Goal: Task Accomplishment & Management: Complete application form

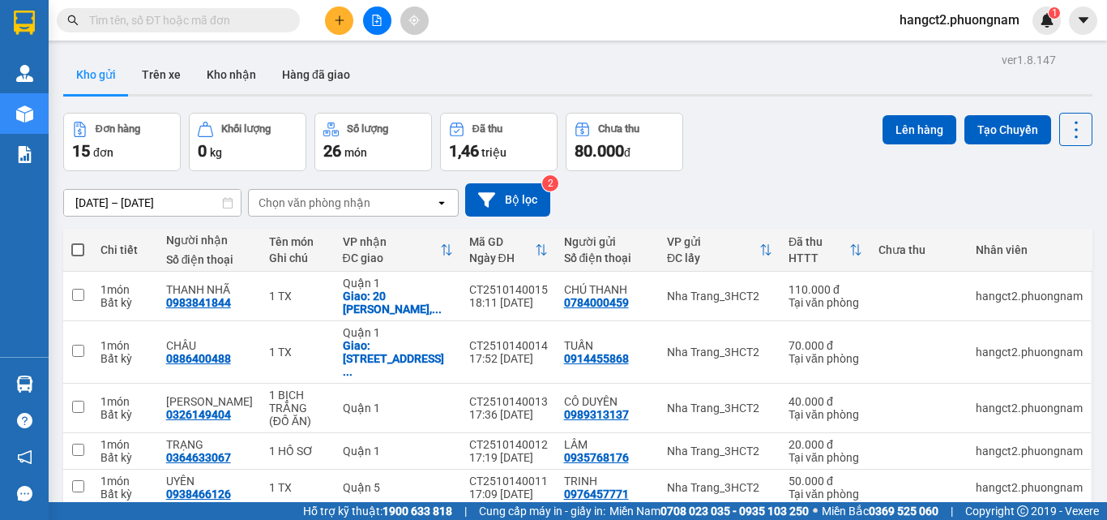
click at [351, 28] on button at bounding box center [339, 20] width 28 height 28
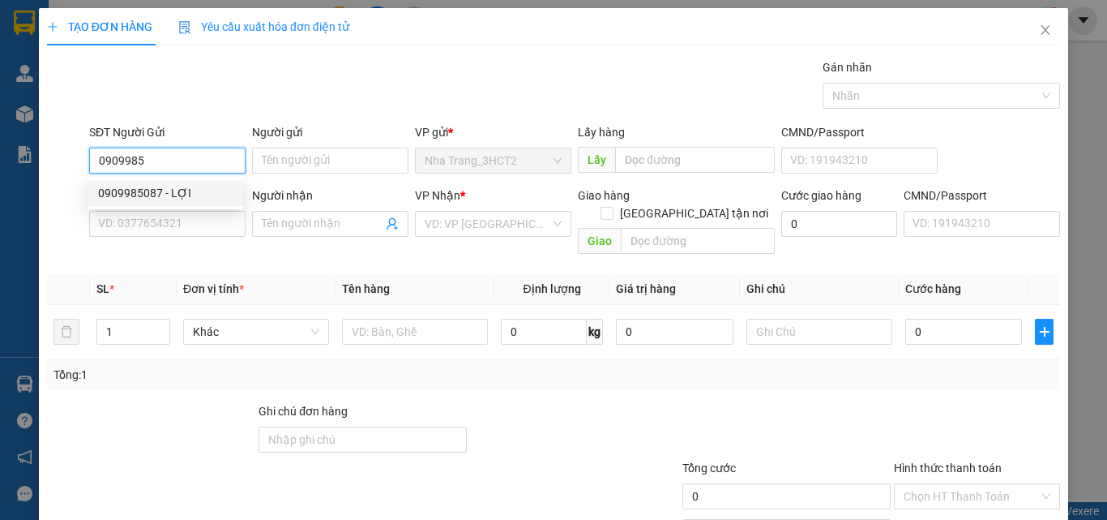
click at [201, 186] on div "0909985087 - LỢI" at bounding box center [165, 193] width 135 height 18
type input "0909985087"
type input "LỢI"
type input "0984939544"
type input "TRUNG"
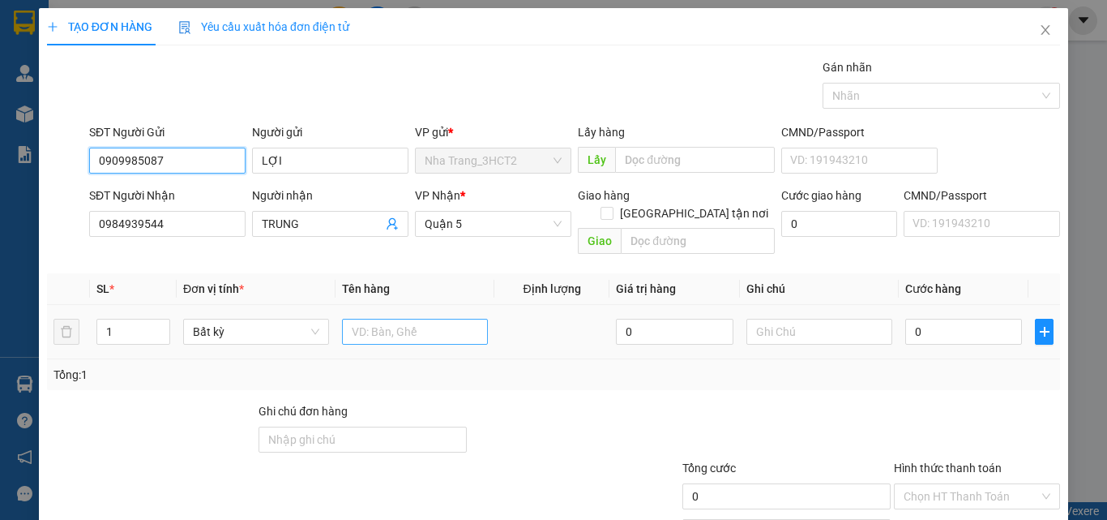
type input "0909985087"
click at [421, 319] on input "text" at bounding box center [415, 332] width 146 height 26
type input "1 TG"
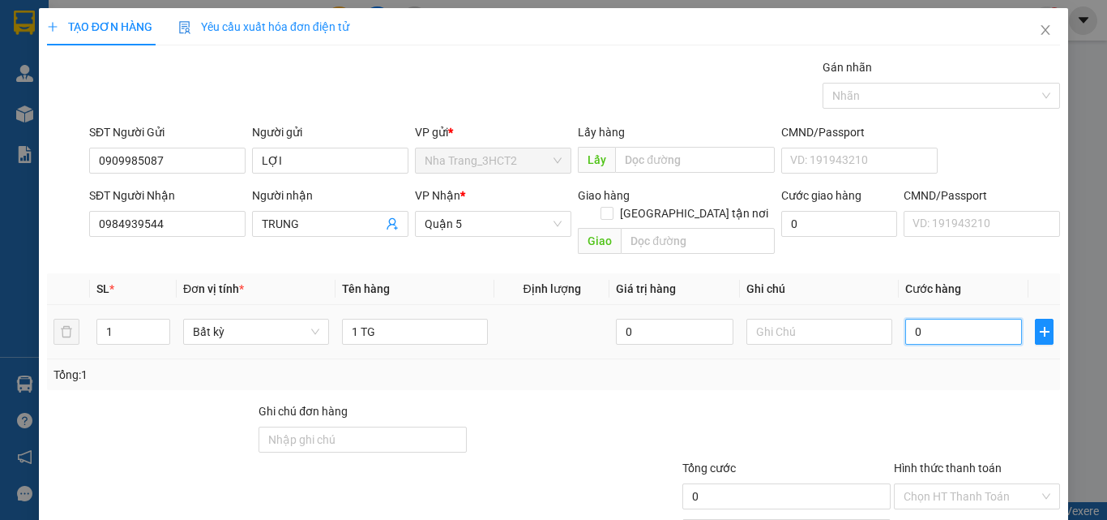
click at [913, 319] on input "0" at bounding box center [963, 332] width 117 height 26
type input "3"
type input "30"
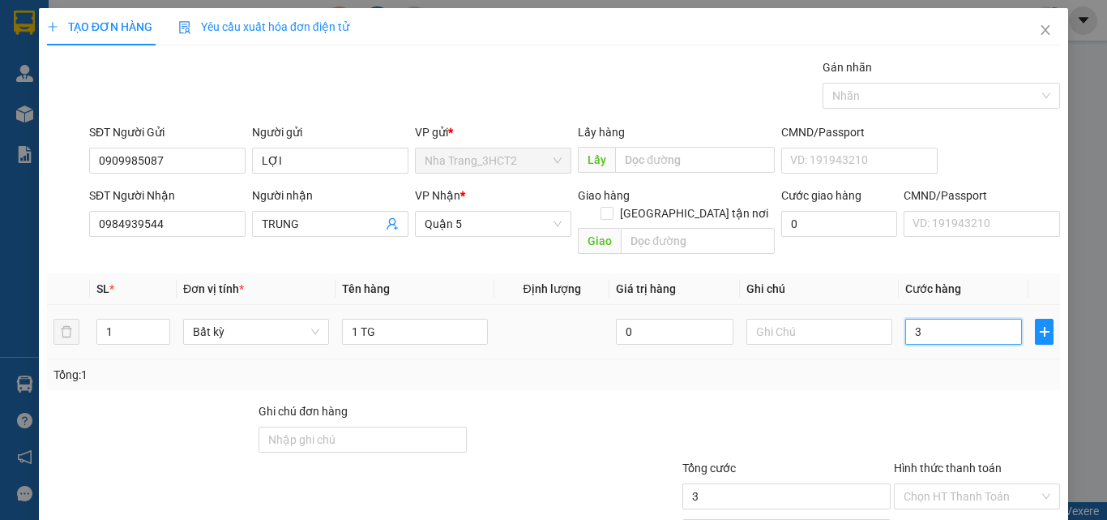
type input "30"
type input "30.000"
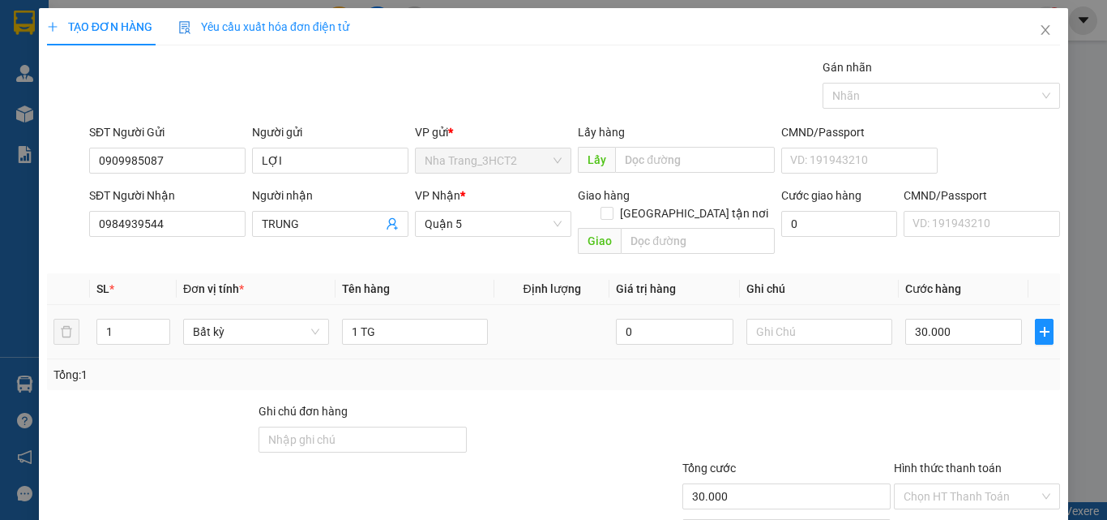
click at [900, 359] on div "Tổng: 1" at bounding box center [553, 374] width 1013 height 31
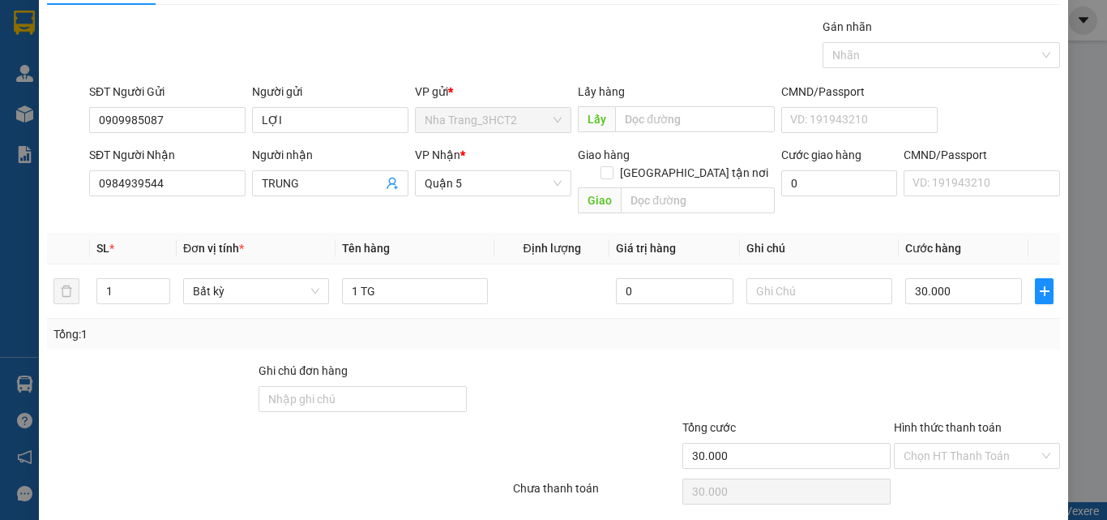
scroll to position [80, 0]
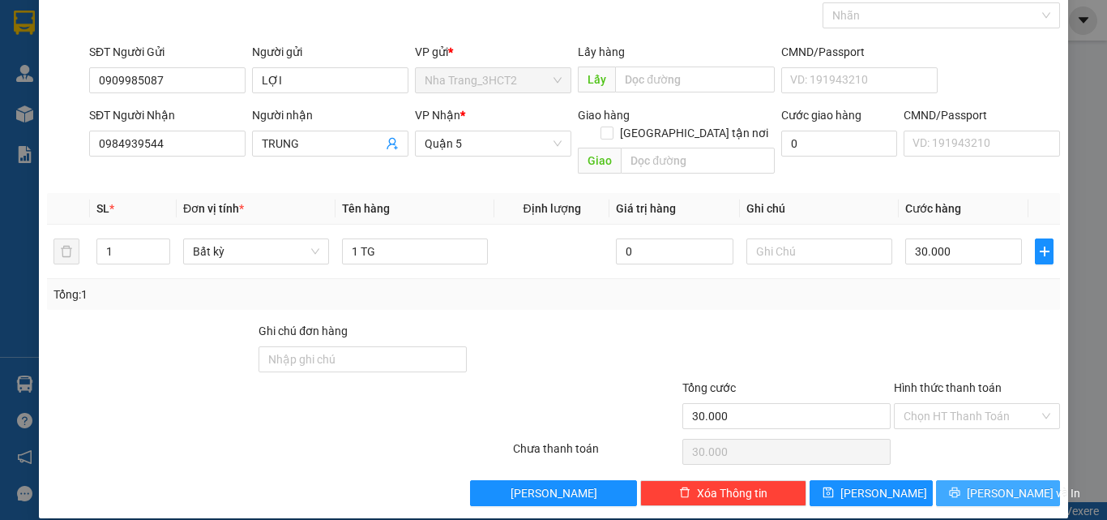
click at [985, 484] on span "[PERSON_NAME] và In" at bounding box center [1023, 493] width 113 height 18
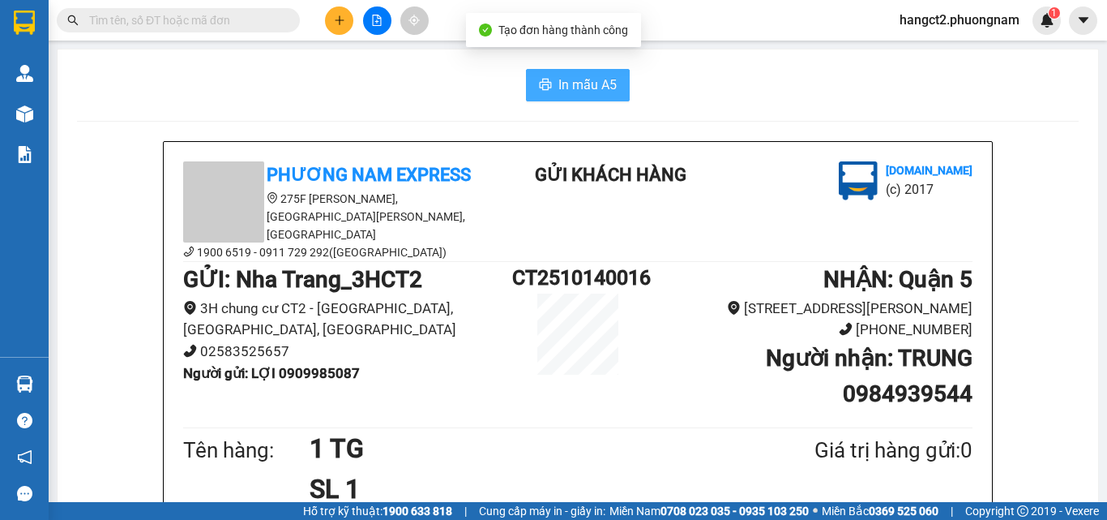
click at [579, 78] on span "In mẫu A5" at bounding box center [588, 85] width 58 height 20
click at [342, 20] on icon "plus" at bounding box center [339, 19] width 9 height 1
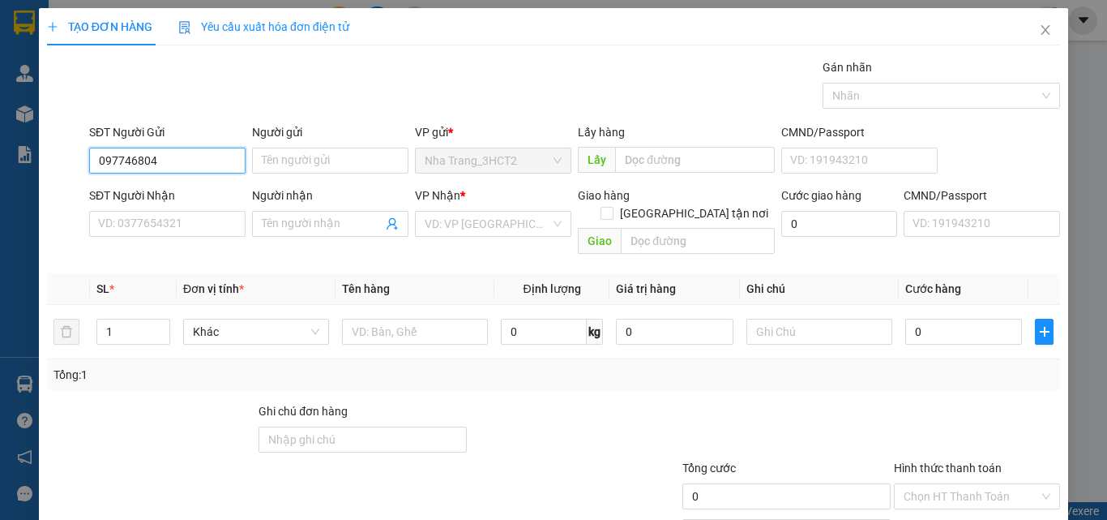
type input "0977468046"
click at [145, 189] on div "0977468046 - TÚ" at bounding box center [165, 193] width 135 height 18
type input "TÚ"
type input "0766789266"
type input "PHỤ TÙNG TRÍ TÍN"
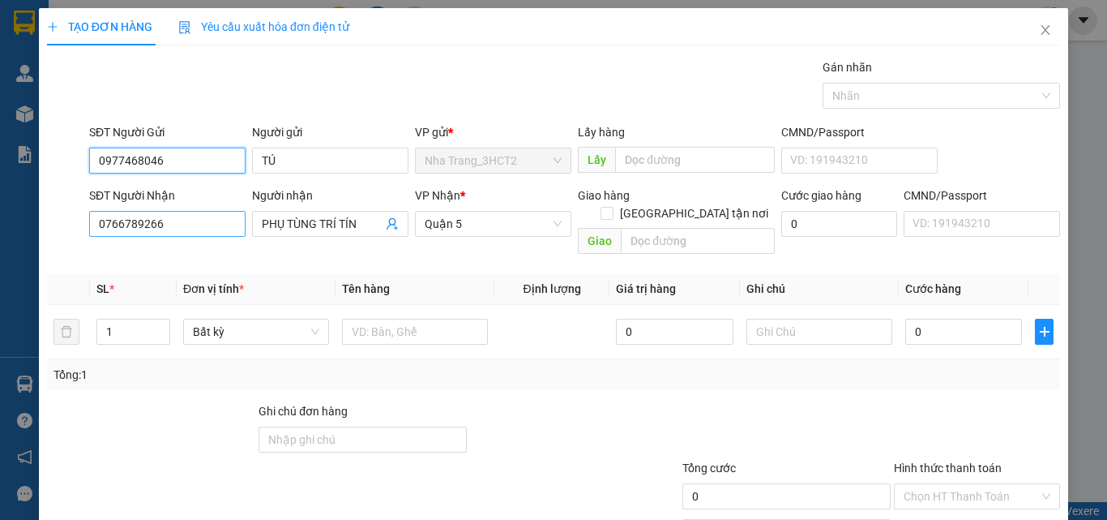
type input "0977468046"
click at [206, 221] on input "0766789266" at bounding box center [167, 224] width 156 height 26
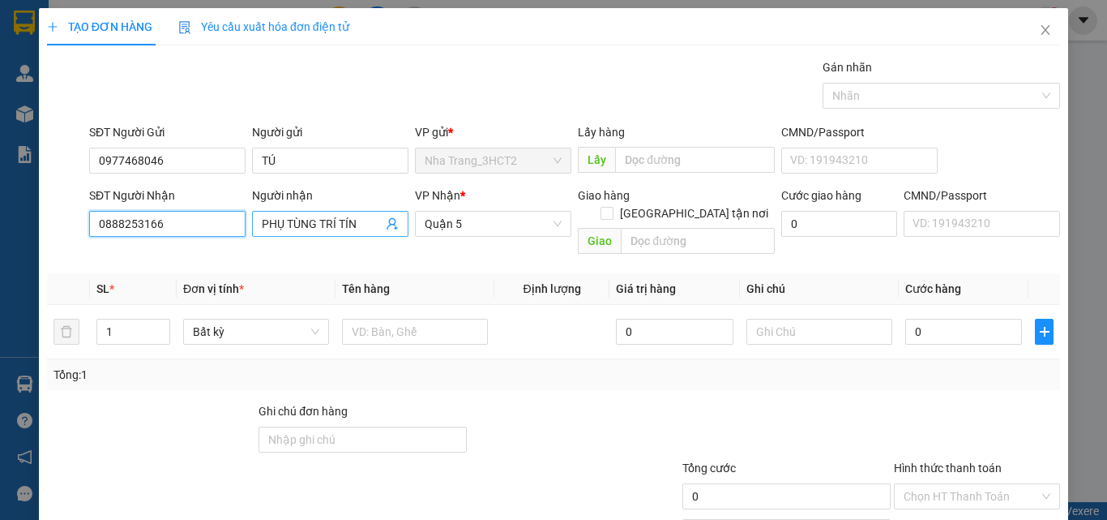
type input "0888253166"
click at [328, 215] on input "PHỤ TÙNG TRÍ TÍN" at bounding box center [322, 224] width 121 height 18
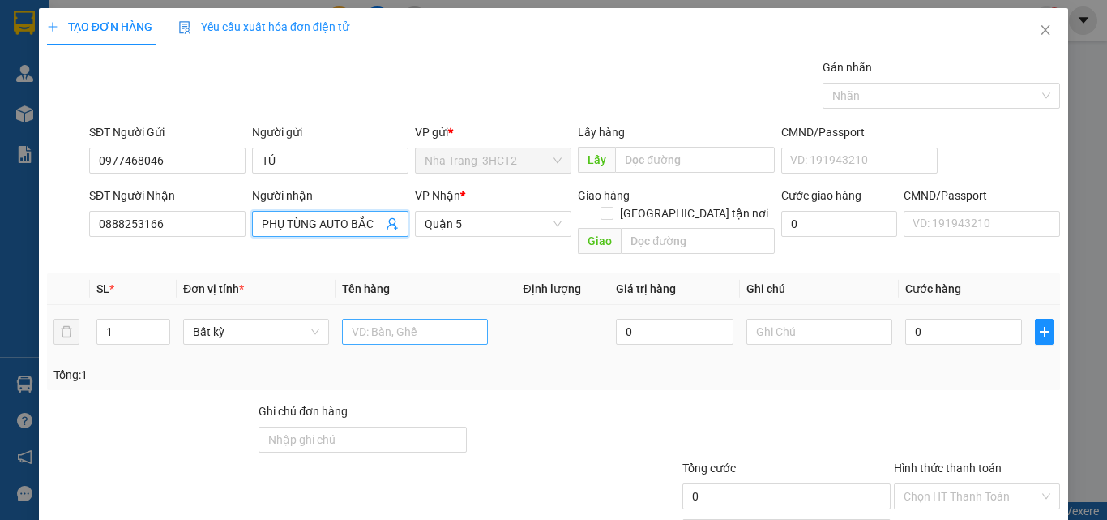
type input "PHỤ TÙNG AUTO BẮC"
click at [444, 319] on input "text" at bounding box center [415, 332] width 146 height 26
type input "1 KIỆN TG"
click at [923, 332] on td "0" at bounding box center [964, 332] width 130 height 54
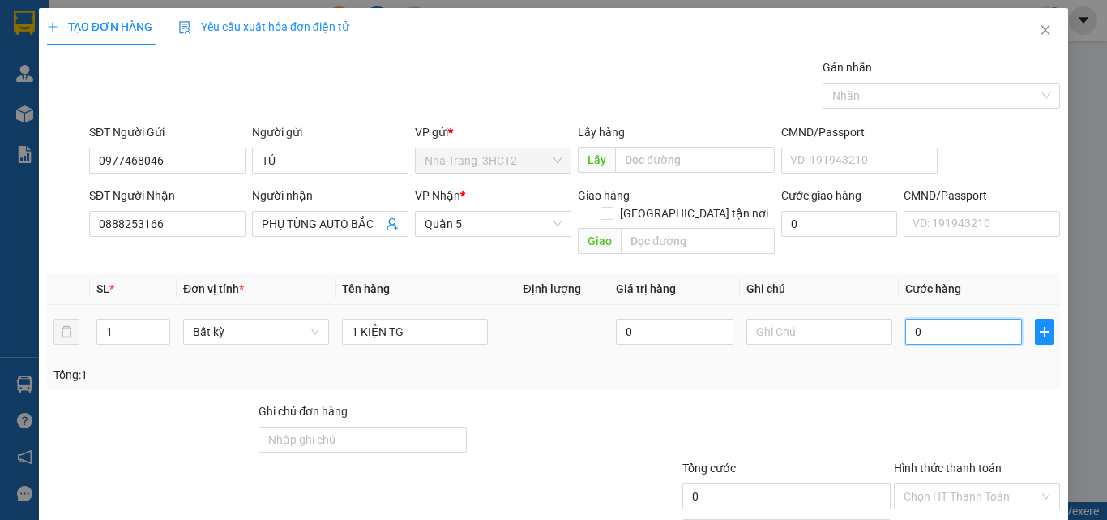
click at [929, 319] on input "0" at bounding box center [963, 332] width 117 height 26
type input "6"
type input "60"
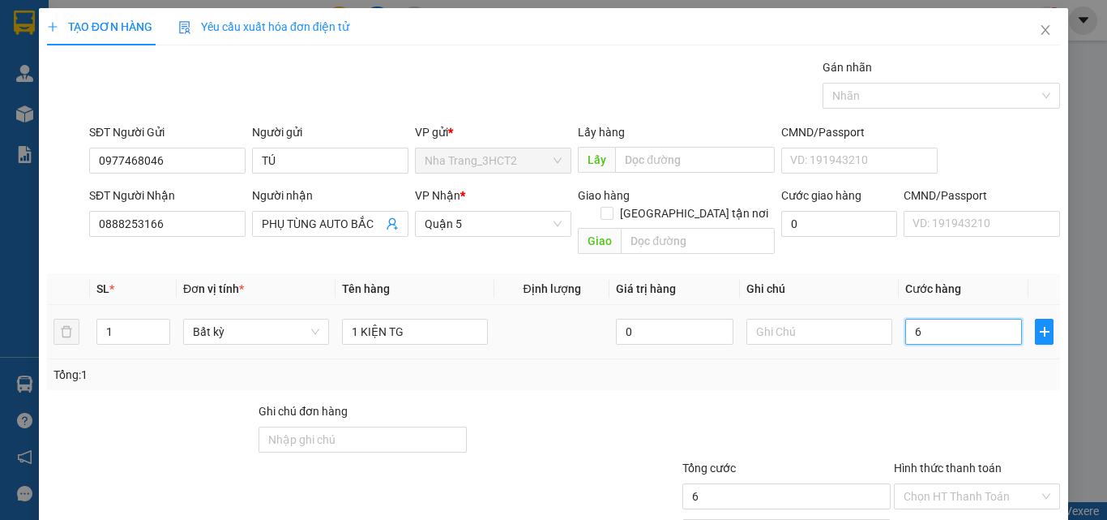
type input "60"
click at [792, 366] on div "Tổng: 1" at bounding box center [554, 375] width 1000 height 18
type input "60.000"
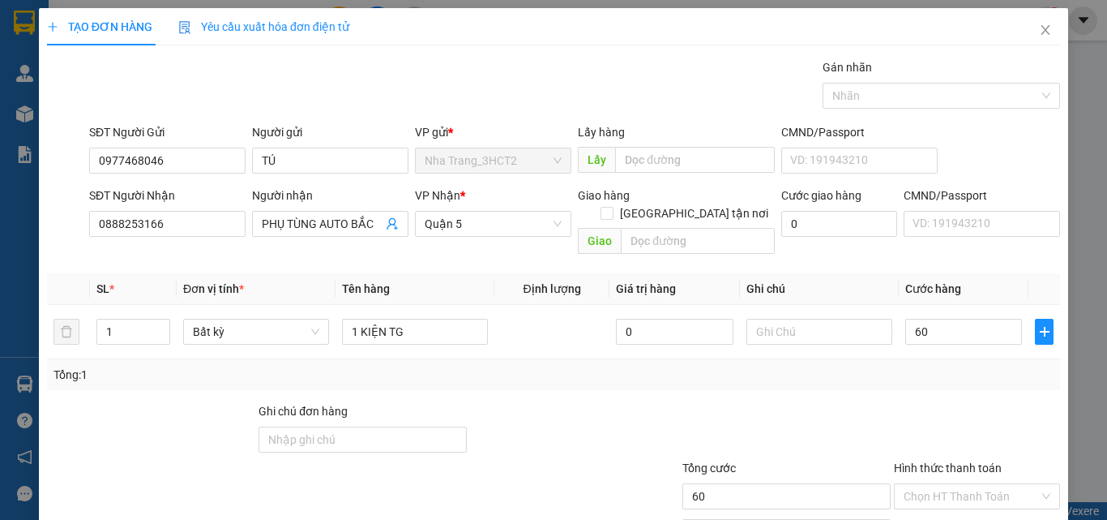
type input "60.000"
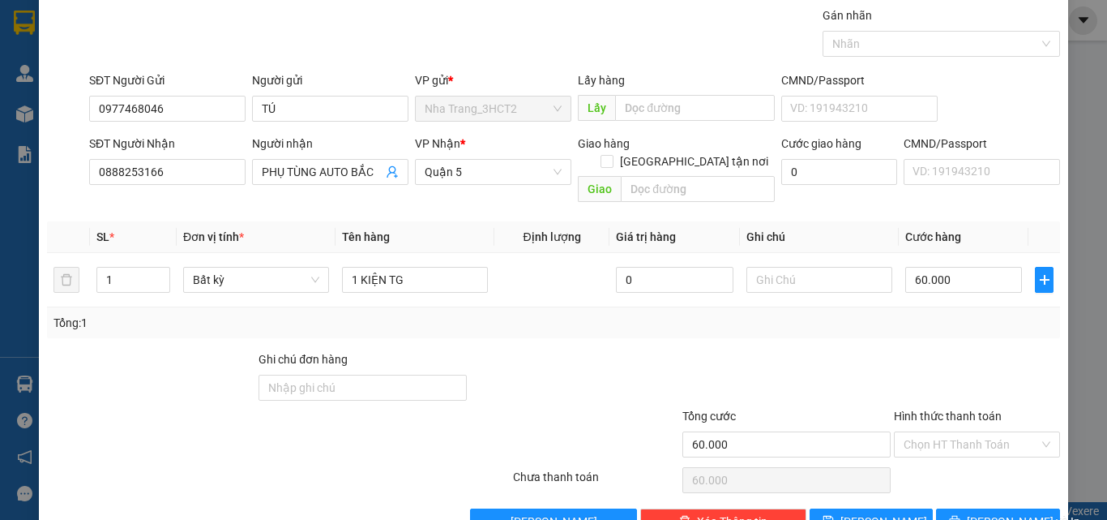
scroll to position [80, 0]
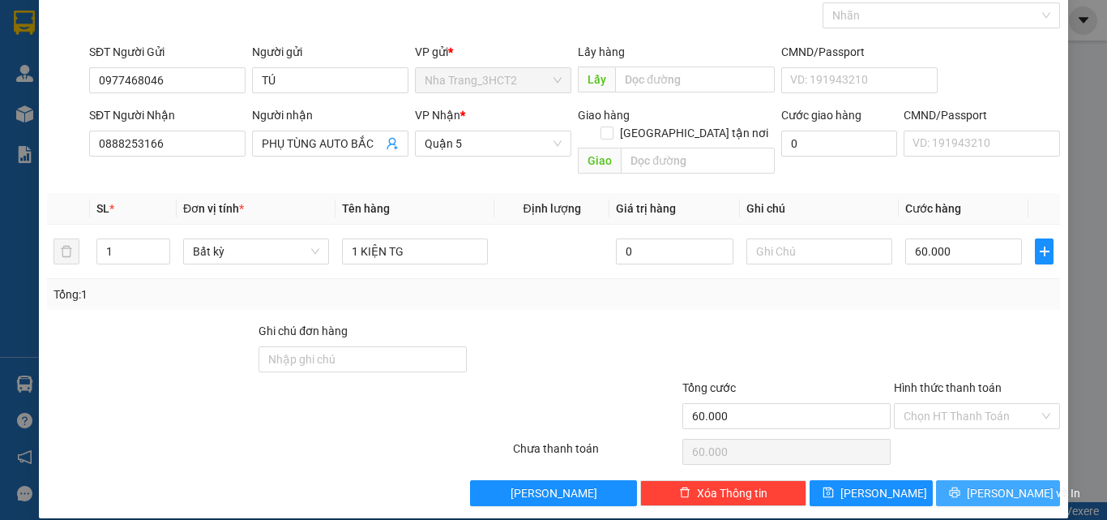
click at [995, 485] on button "[PERSON_NAME] và In" at bounding box center [998, 493] width 124 height 26
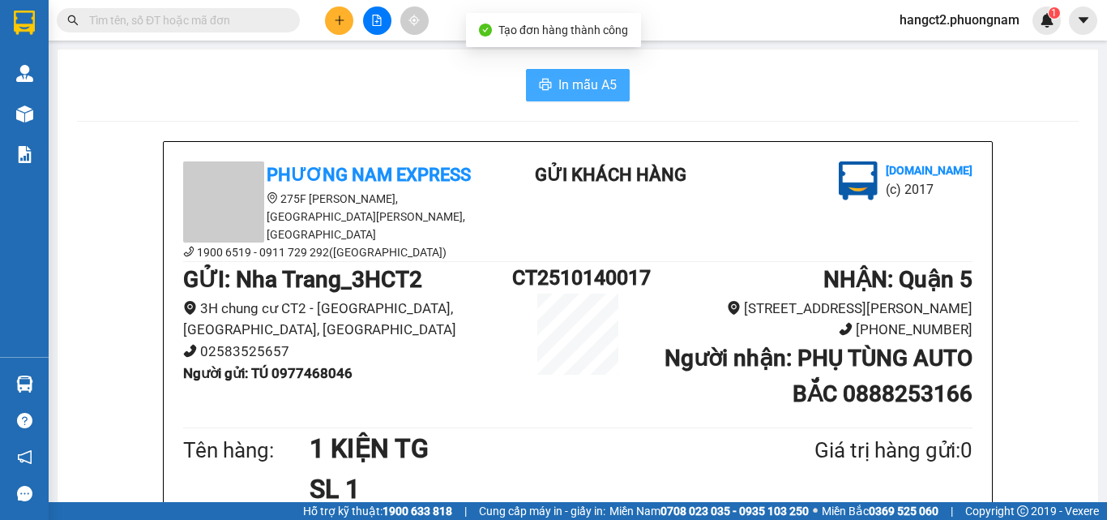
click at [584, 79] on span "In mẫu A5" at bounding box center [588, 85] width 58 height 20
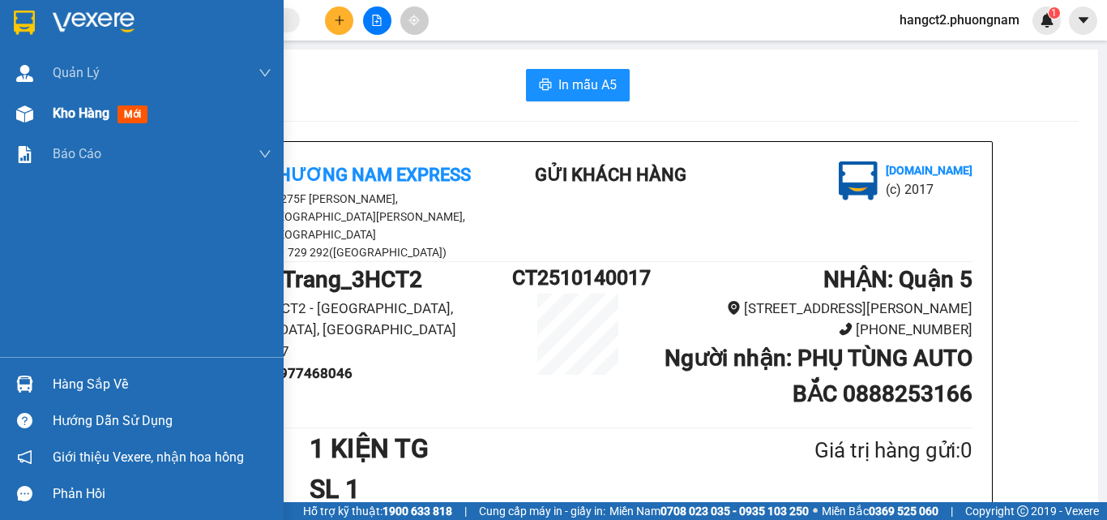
click at [42, 109] on div "Kho hàng mới" at bounding box center [142, 113] width 284 height 41
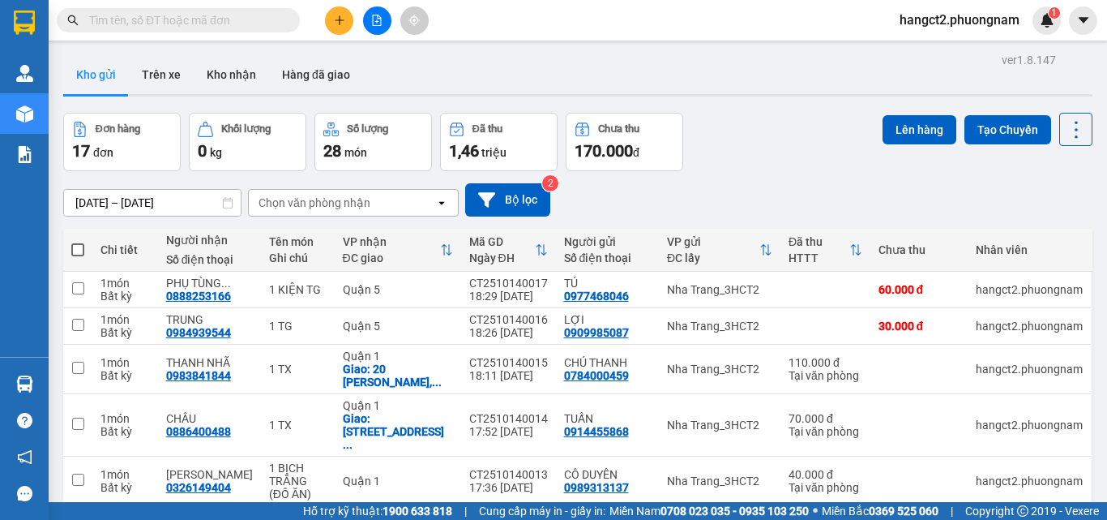
click at [351, 24] on button at bounding box center [339, 20] width 28 height 28
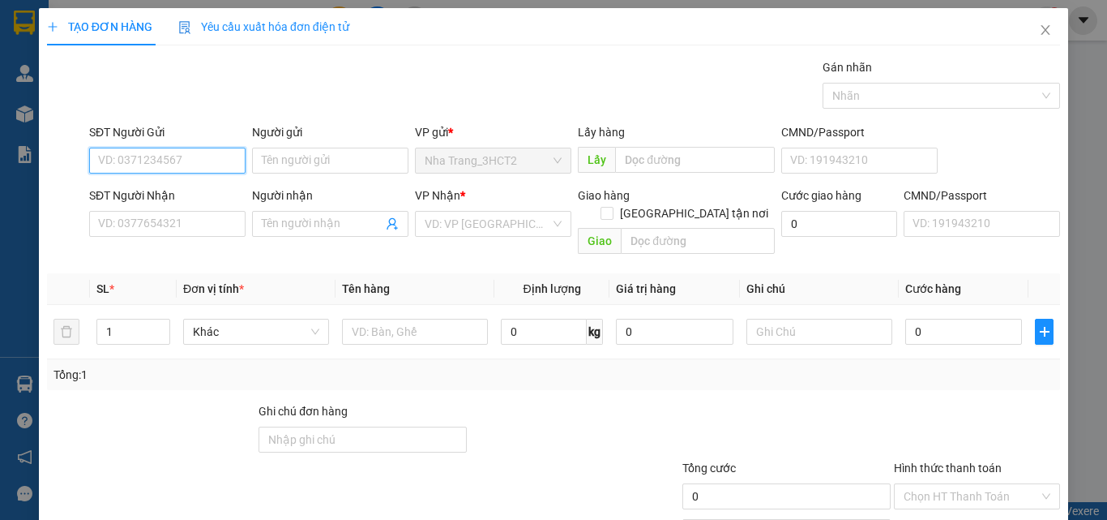
click at [155, 161] on input "SĐT Người Gửi" at bounding box center [167, 161] width 156 height 26
type input "0983110152"
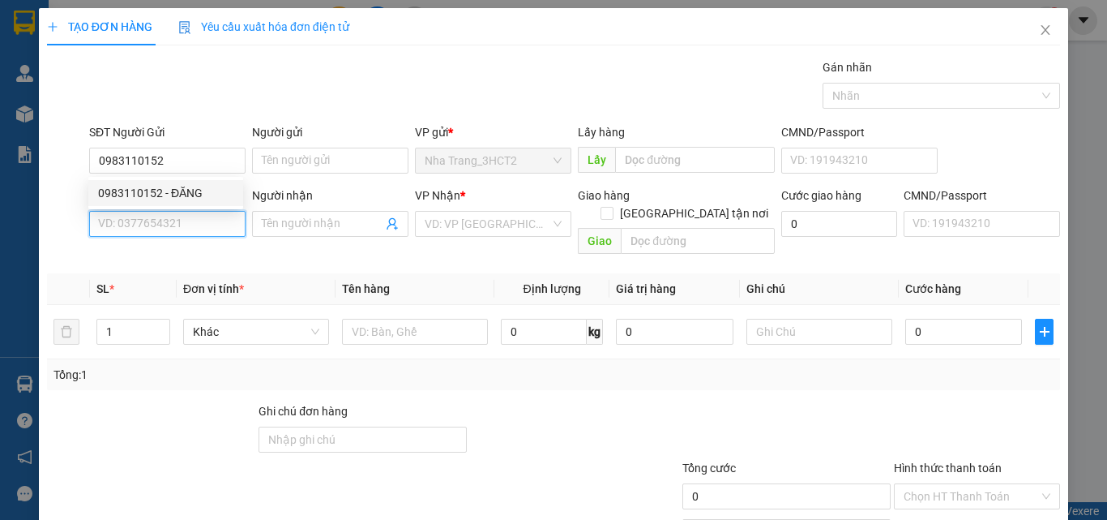
click at [155, 215] on input "SĐT Người Nhận" at bounding box center [167, 224] width 156 height 26
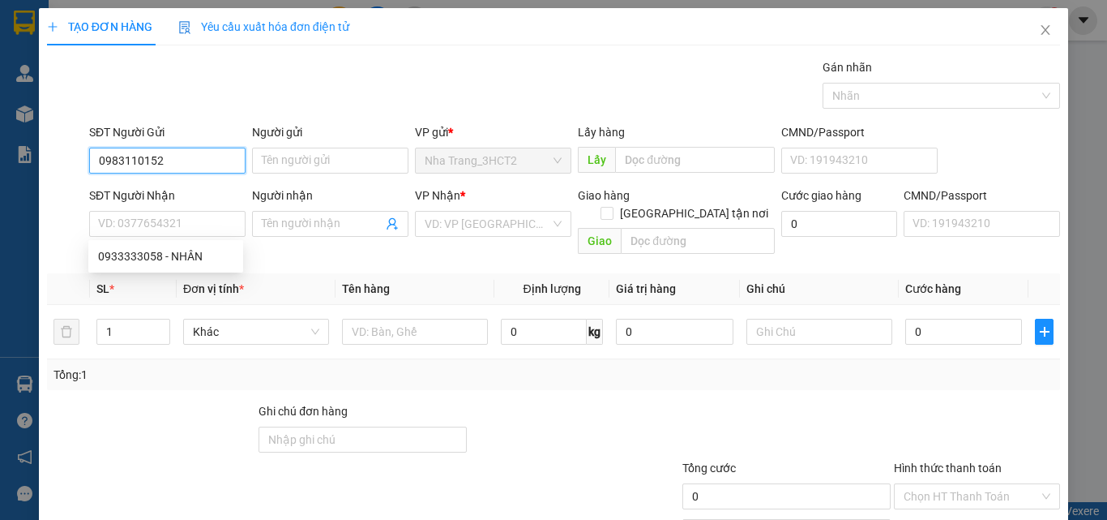
click at [191, 161] on input "0983110152" at bounding box center [167, 161] width 156 height 26
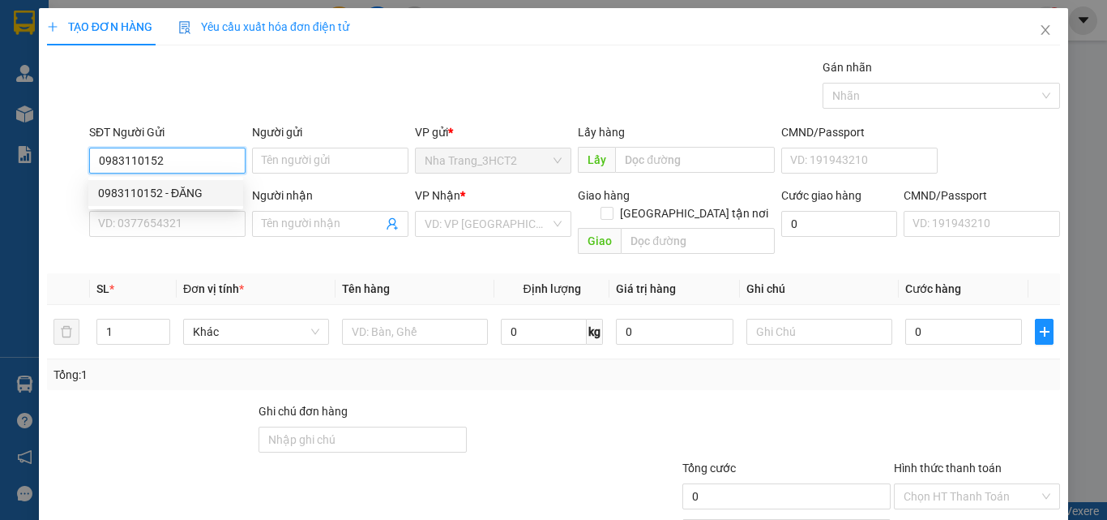
click at [191, 199] on div "0983110152 - ĐĂNG" at bounding box center [165, 193] width 135 height 18
type input "ĐĂNG"
type input "0933333058"
type input "NHÂN"
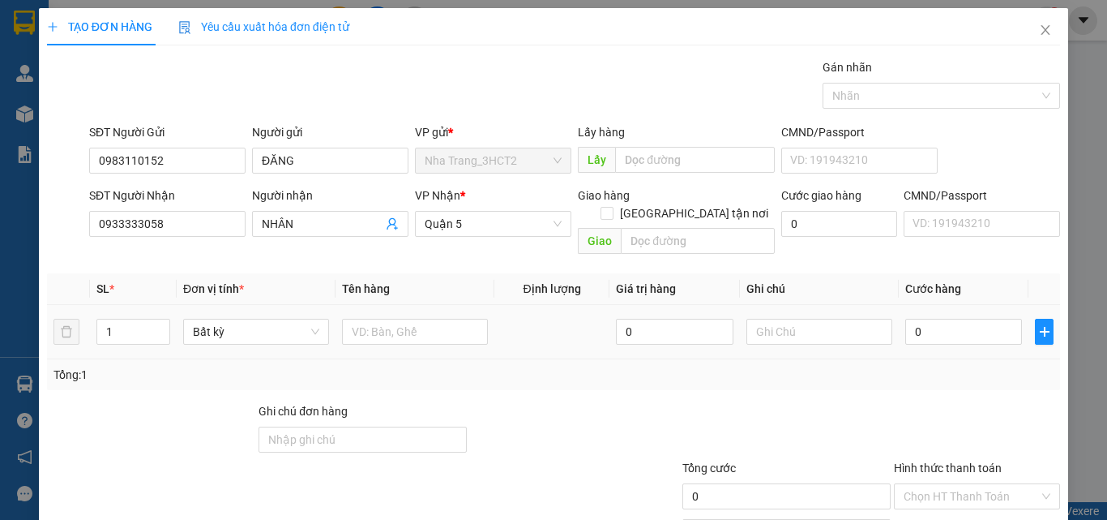
click at [387, 327] on div at bounding box center [415, 331] width 146 height 32
click at [394, 319] on input "text" at bounding box center [415, 332] width 146 height 26
type input "1 TX"
click at [944, 319] on input "0" at bounding box center [963, 332] width 117 height 26
type input "5"
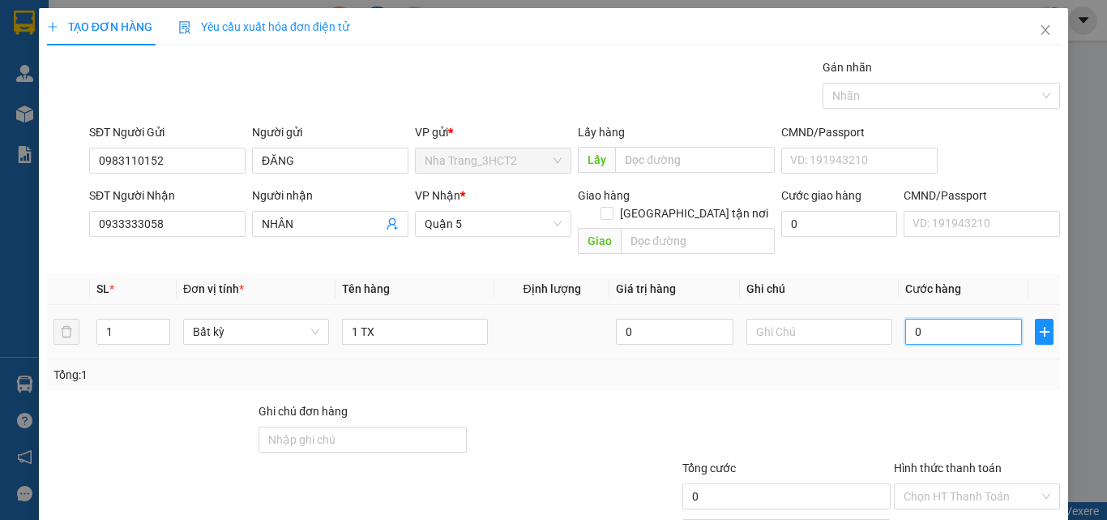
type input "5"
type input "50"
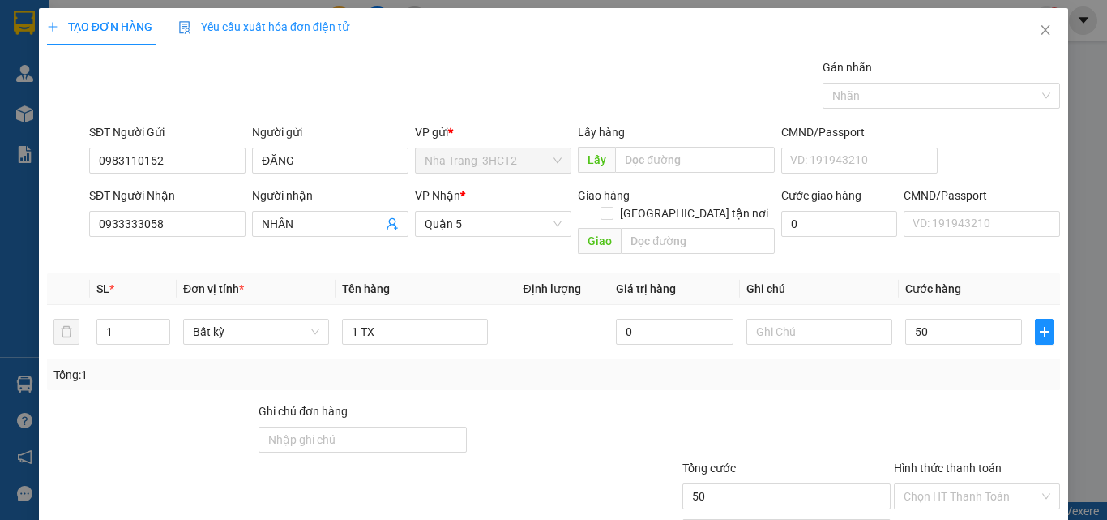
click at [913, 359] on div "Tổng: 1" at bounding box center [553, 374] width 1013 height 31
type input "50.000"
click at [935, 323] on input "50.000" at bounding box center [963, 332] width 117 height 26
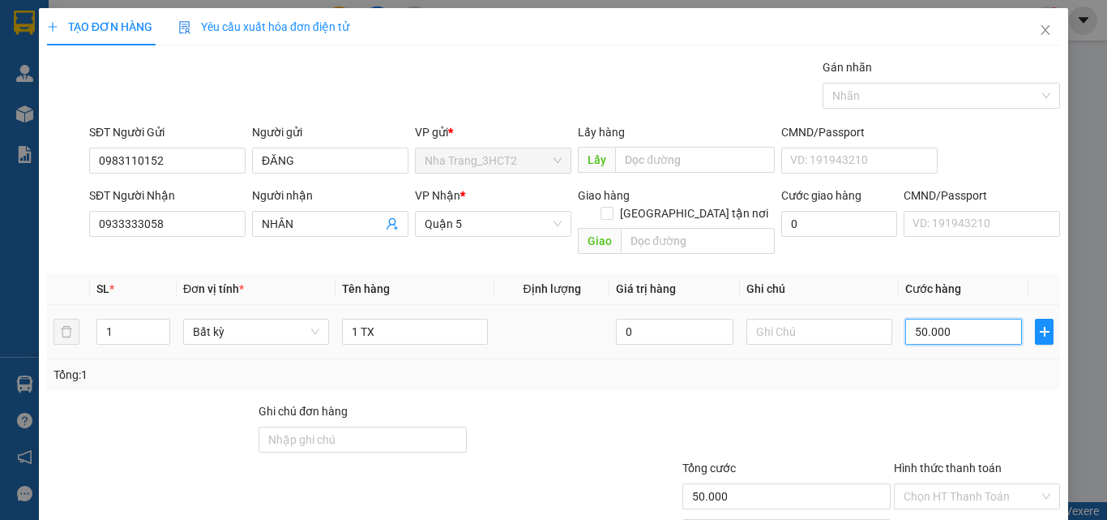
click at [935, 323] on input "50.000" at bounding box center [963, 332] width 117 height 26
type input "4"
type input "40"
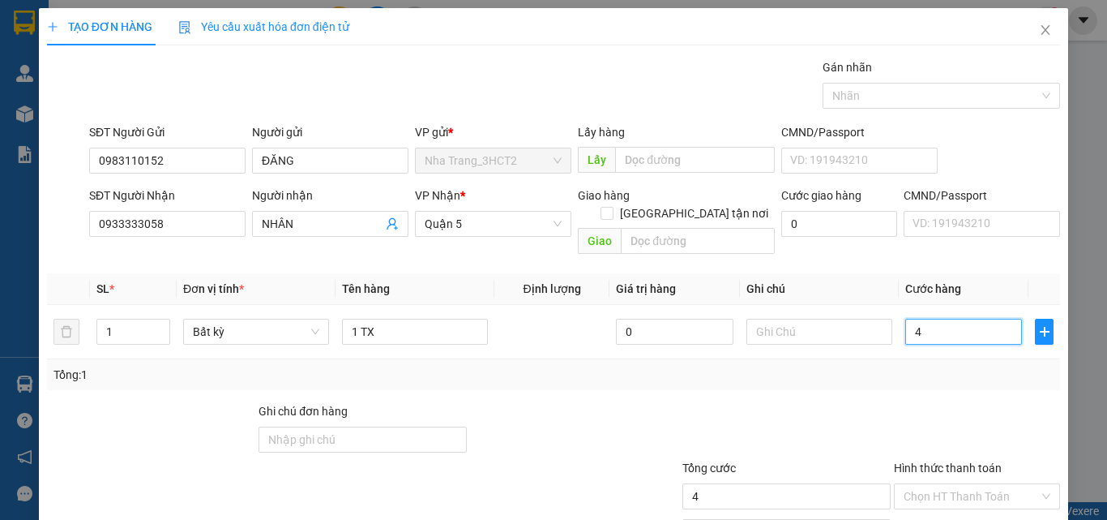
type input "40"
type input "40.000"
click at [922, 366] on div "Tổng: 1" at bounding box center [554, 375] width 1000 height 18
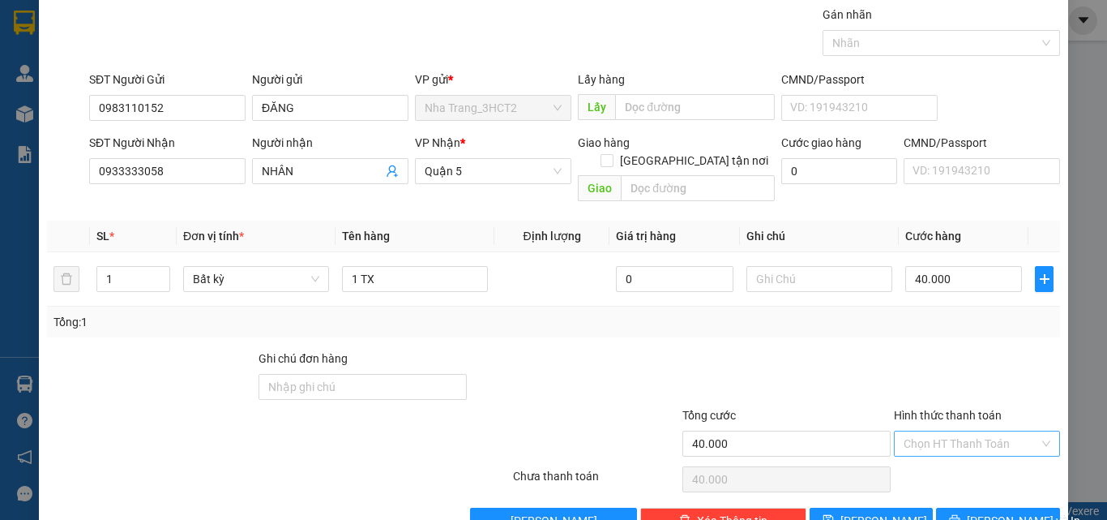
scroll to position [80, 0]
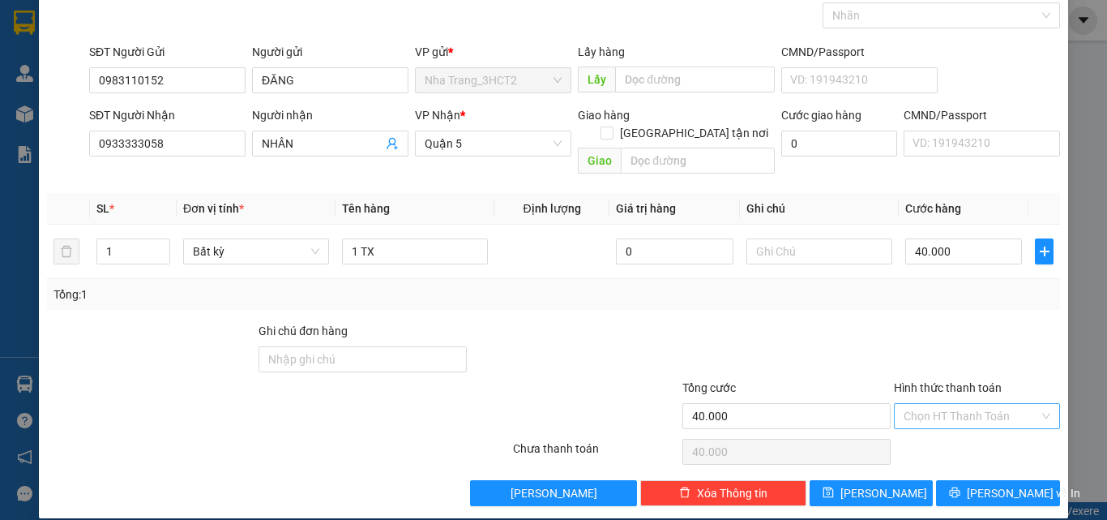
click at [946, 404] on input "Hình thức thanh toán" at bounding box center [971, 416] width 135 height 24
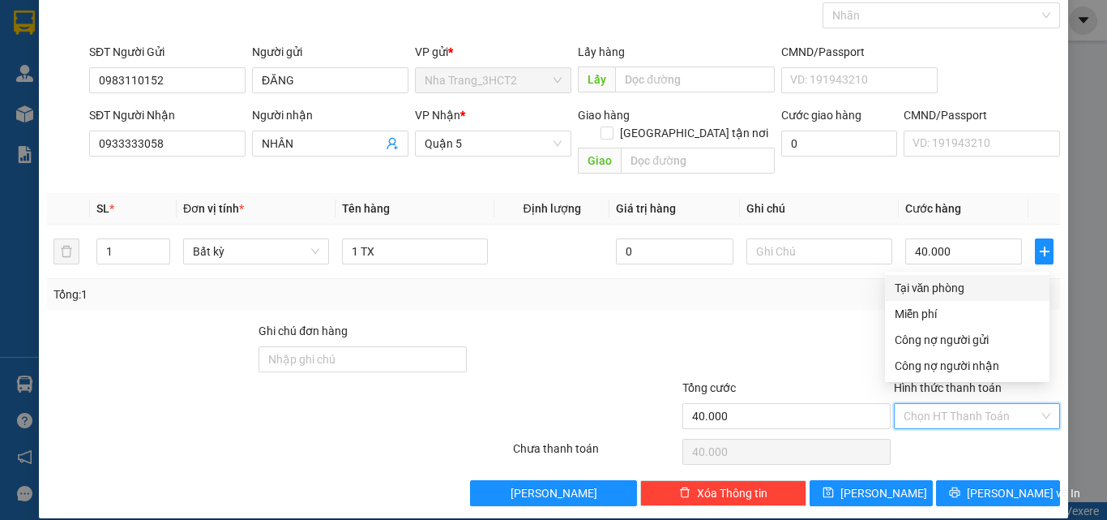
click at [931, 287] on div "Tại văn phòng" at bounding box center [967, 288] width 145 height 18
type input "0"
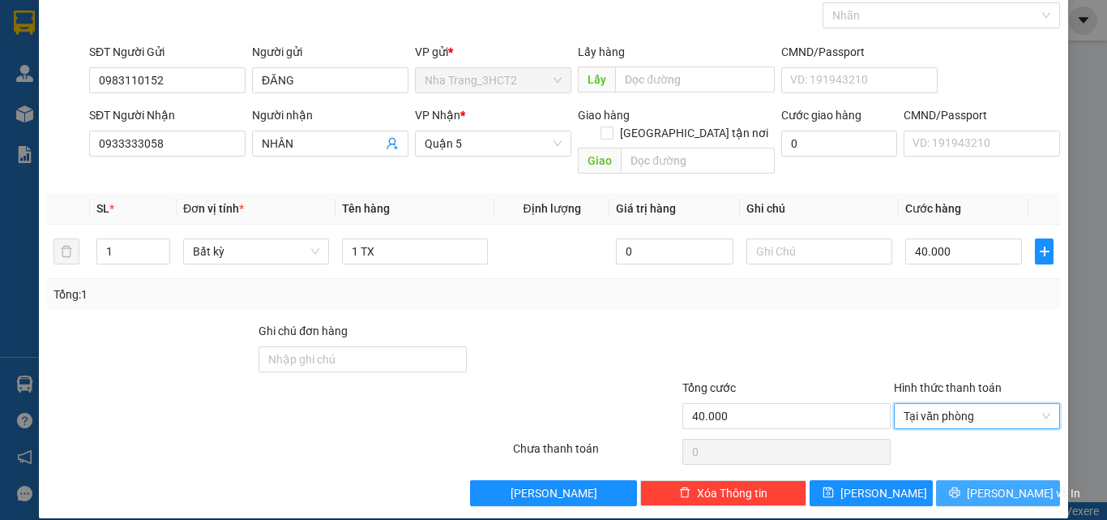
click at [981, 484] on span "[PERSON_NAME] và In" at bounding box center [1023, 493] width 113 height 18
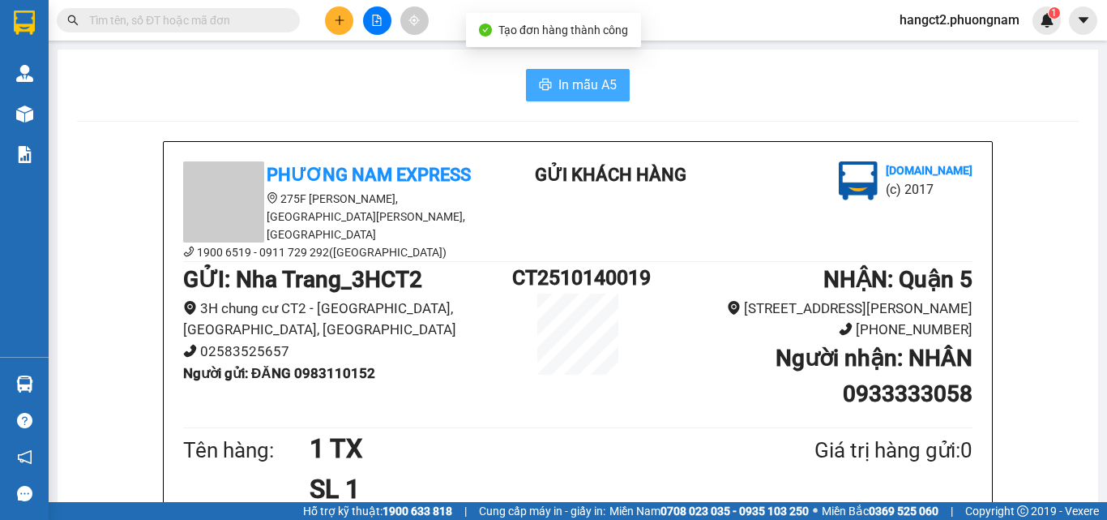
click at [589, 83] on span "In mẫu A5" at bounding box center [588, 85] width 58 height 20
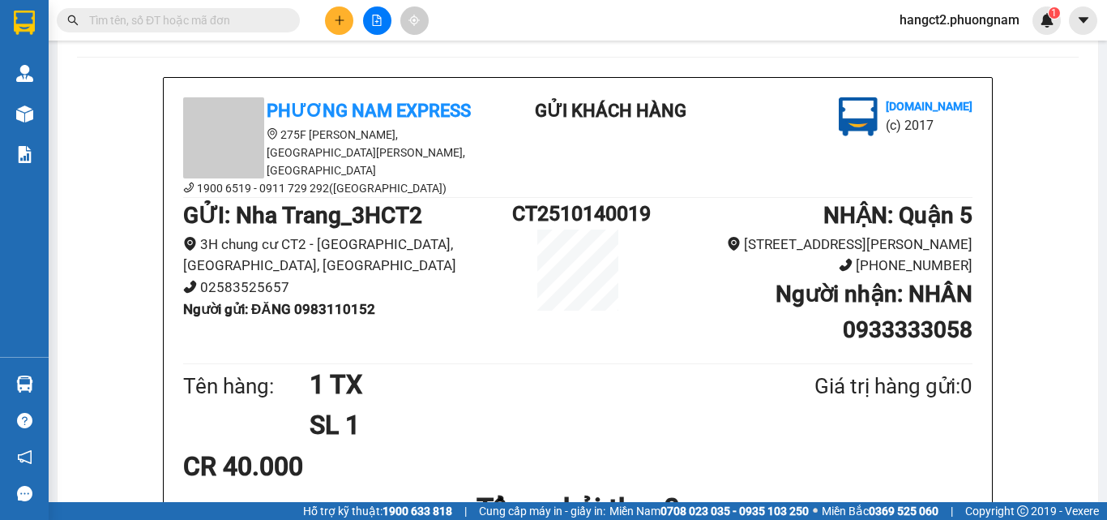
scroll to position [162, 0]
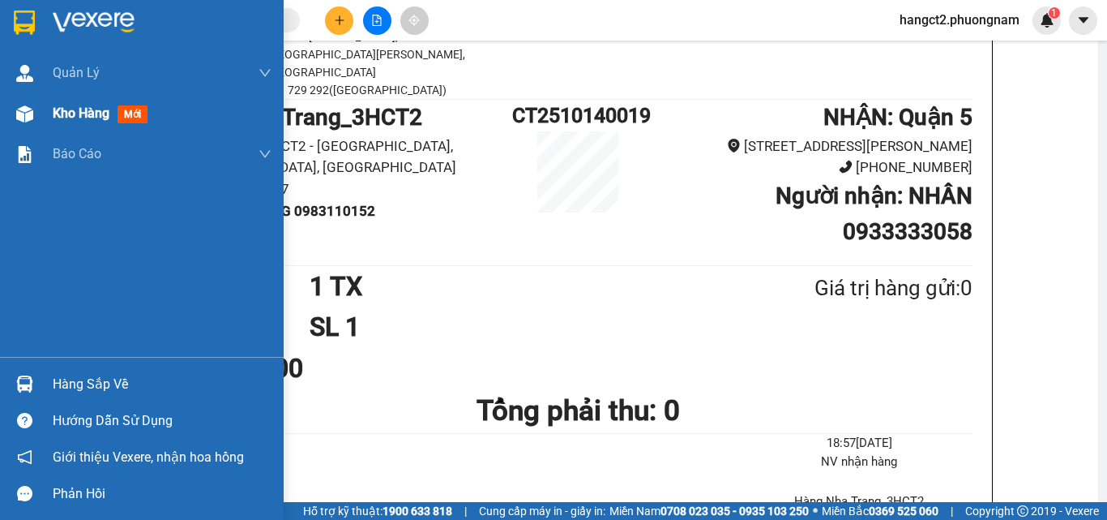
click at [0, 114] on div "Kho hàng mới" at bounding box center [142, 113] width 284 height 41
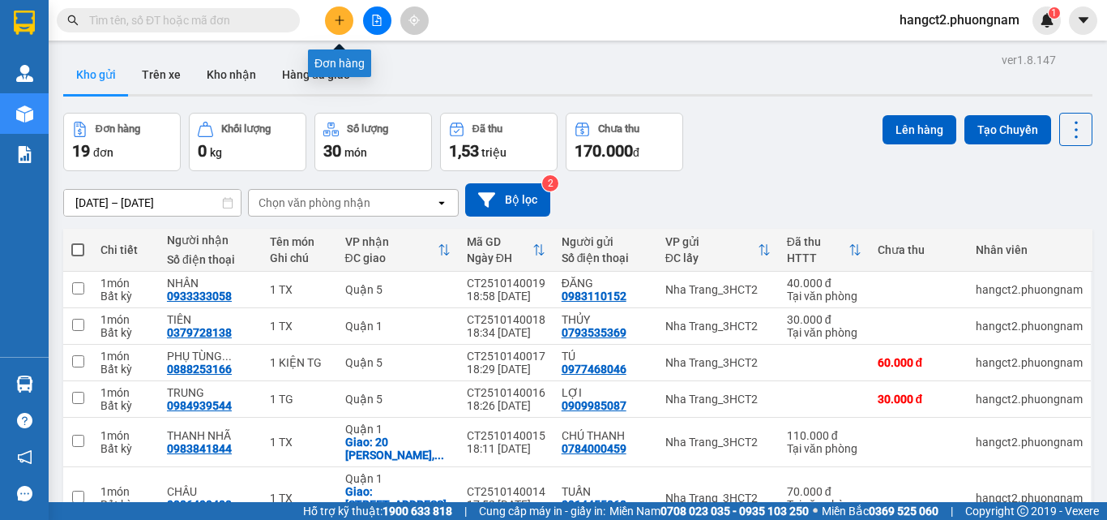
click at [332, 30] on button at bounding box center [339, 20] width 28 height 28
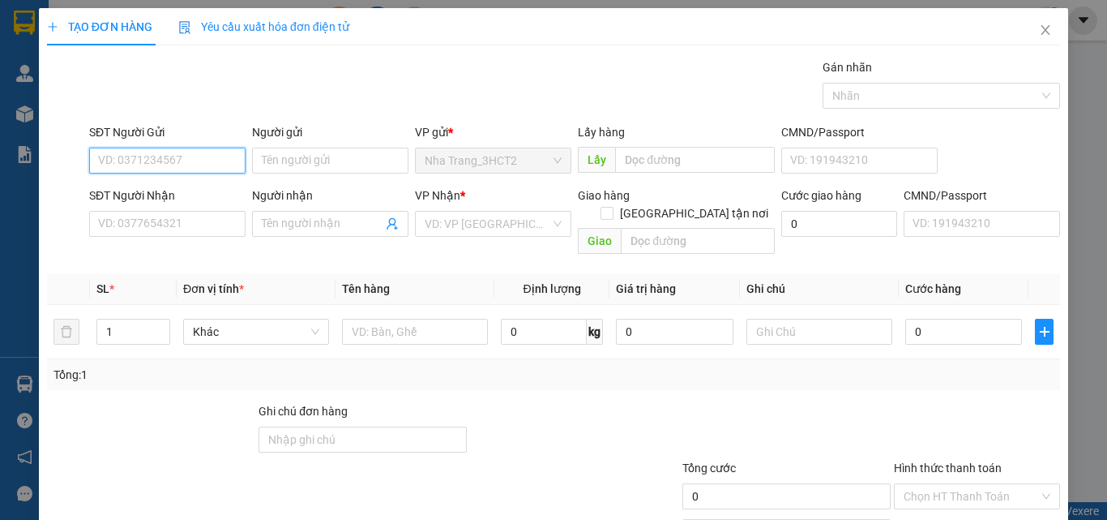
click at [178, 159] on input "SĐT Người Gửi" at bounding box center [167, 161] width 156 height 26
type input "0707787898"
click at [169, 189] on div "0707787898 - THANH [GEOGRAPHIC_DATA]" at bounding box center [209, 193] width 223 height 18
type input "THANH NGA"
type input "0888791188"
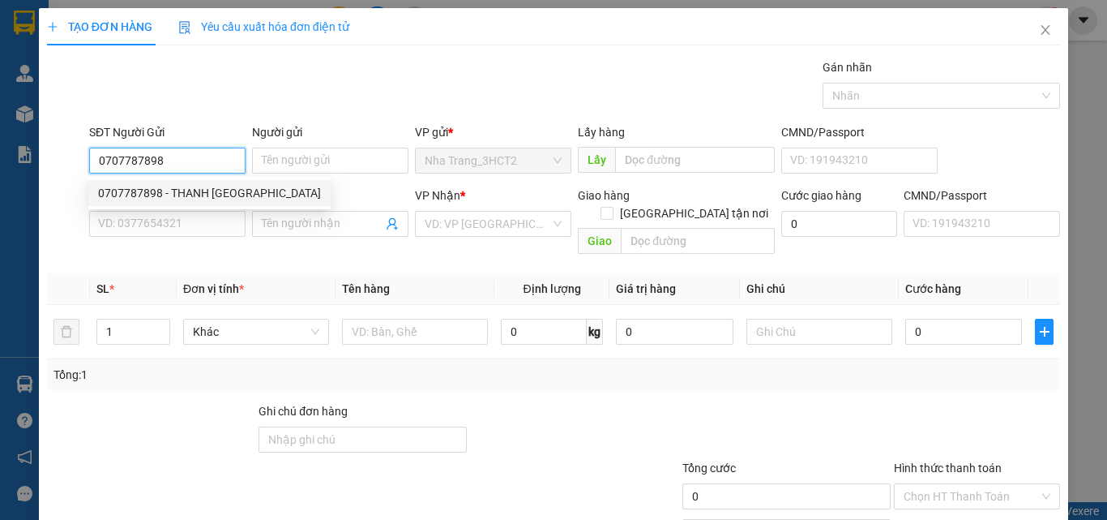
type input "MAI A"
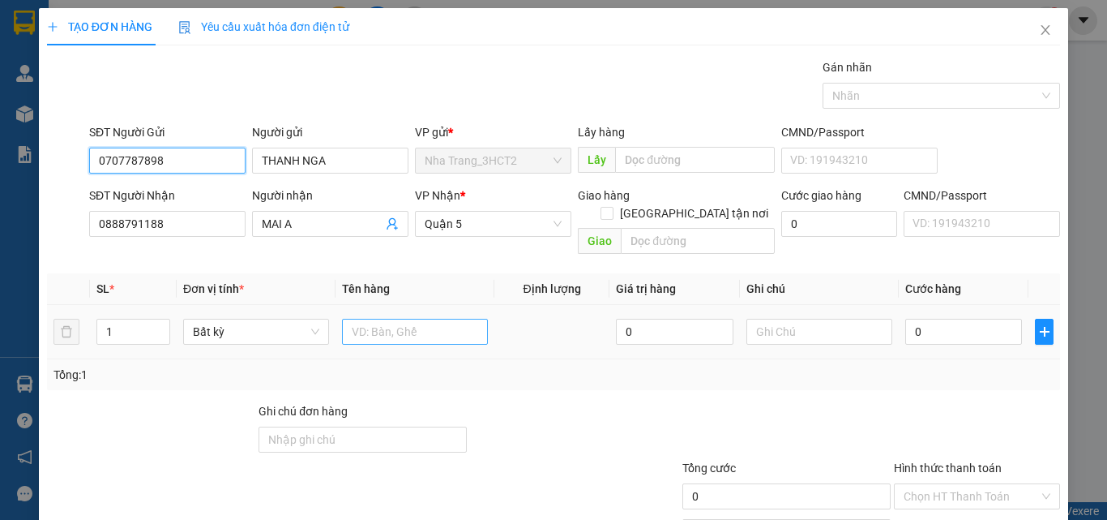
type input "0707787898"
click at [384, 319] on input "text" at bounding box center [415, 332] width 146 height 26
type input "1T ĐỎ"
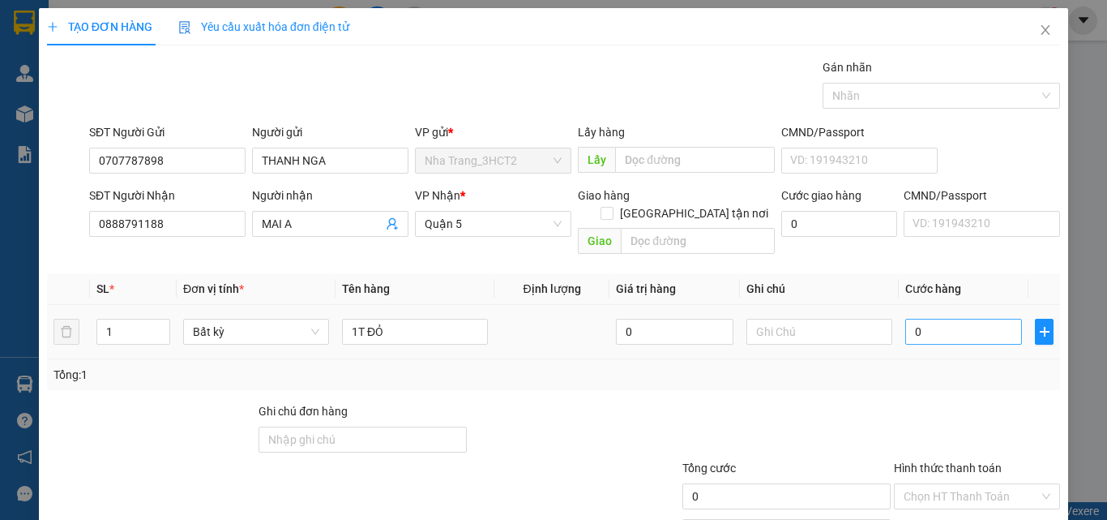
click at [918, 323] on td "0" at bounding box center [964, 332] width 130 height 54
click at [920, 320] on input "0" at bounding box center [963, 332] width 117 height 26
type input "2"
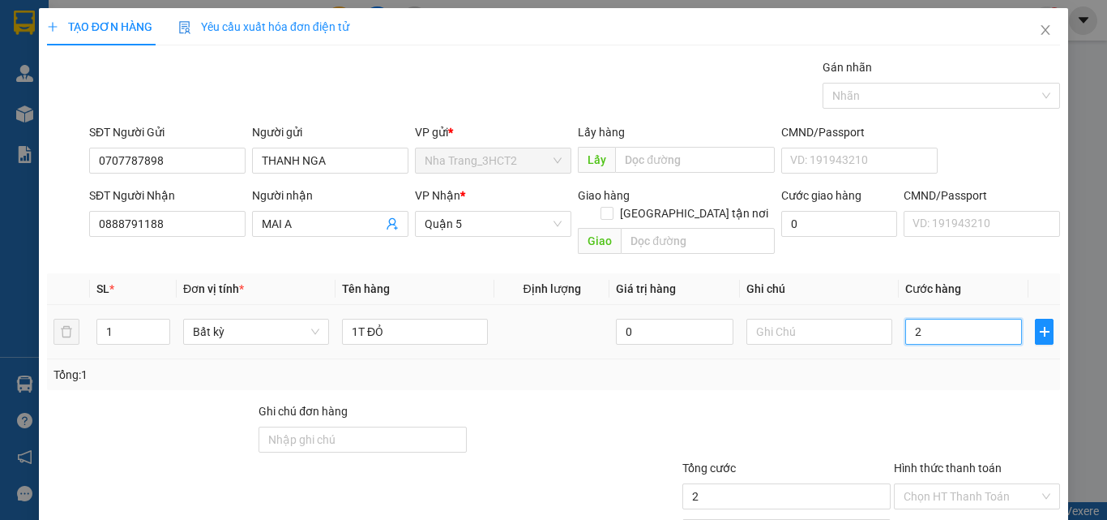
type input "20"
click at [873, 402] on div at bounding box center [787, 430] width 212 height 57
type input "20.000"
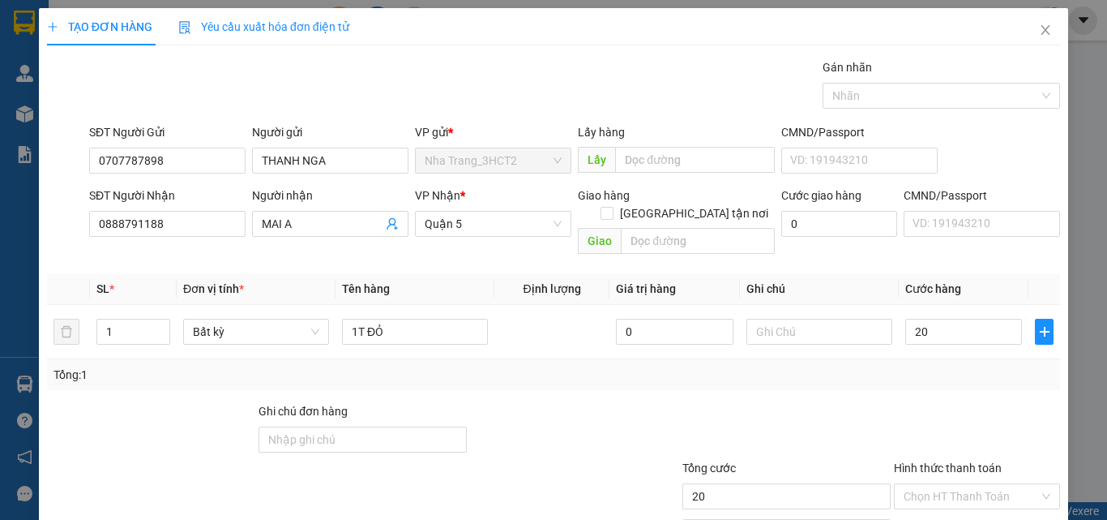
type input "20.000"
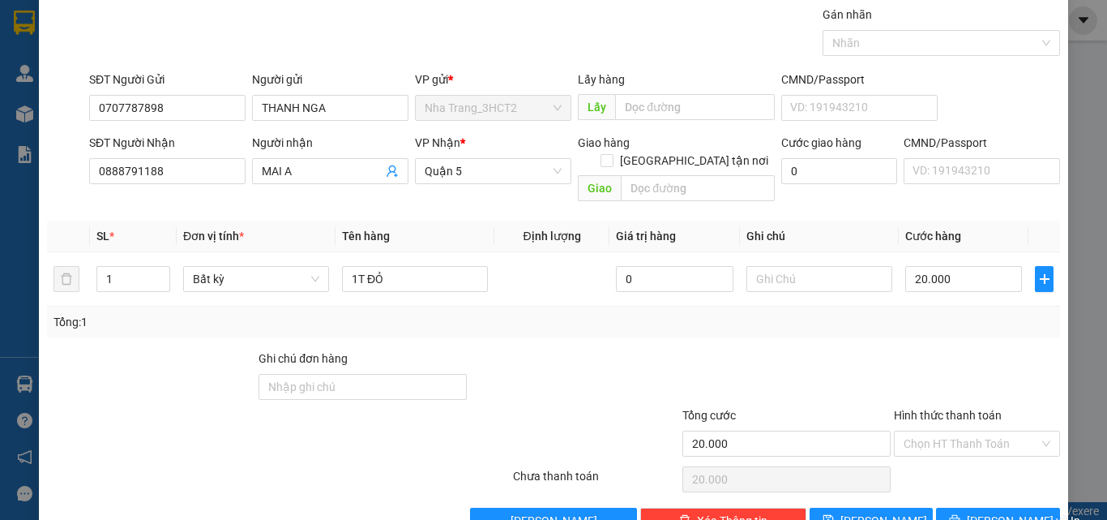
scroll to position [80, 0]
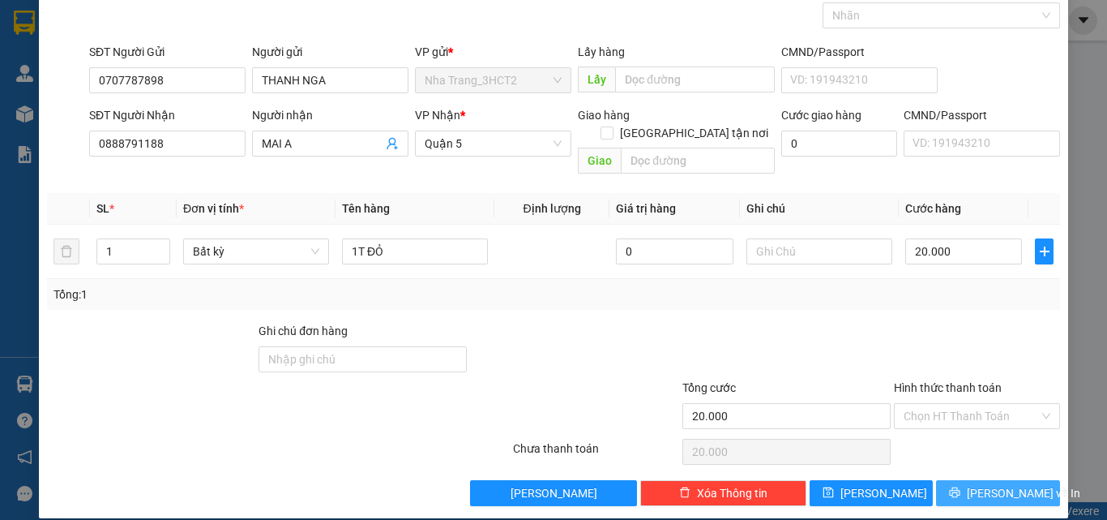
click at [973, 480] on button "[PERSON_NAME] và In" at bounding box center [998, 493] width 124 height 26
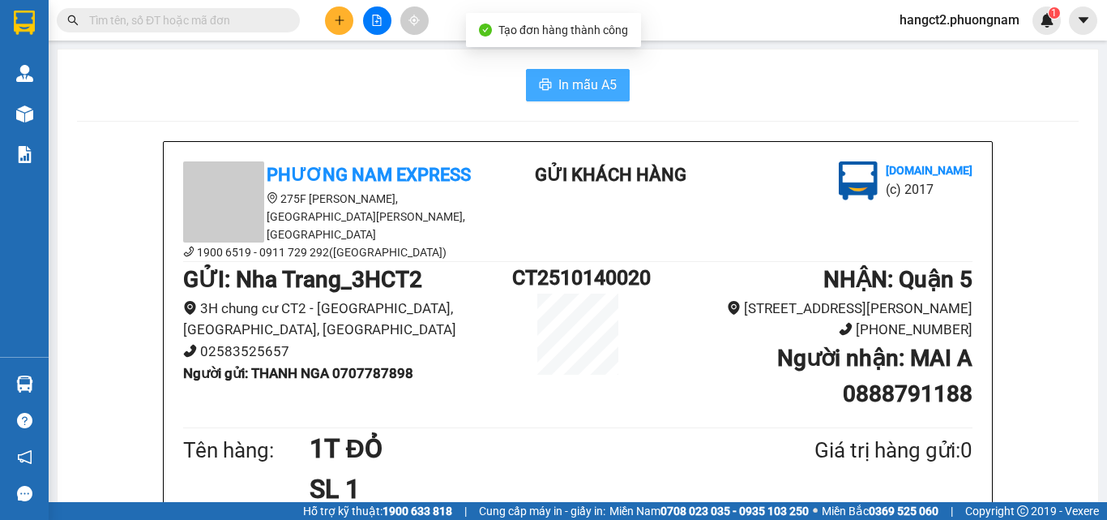
click at [559, 83] on span "In mẫu A5" at bounding box center [588, 85] width 58 height 20
click at [559, 87] on span "In mẫu A5" at bounding box center [588, 85] width 58 height 20
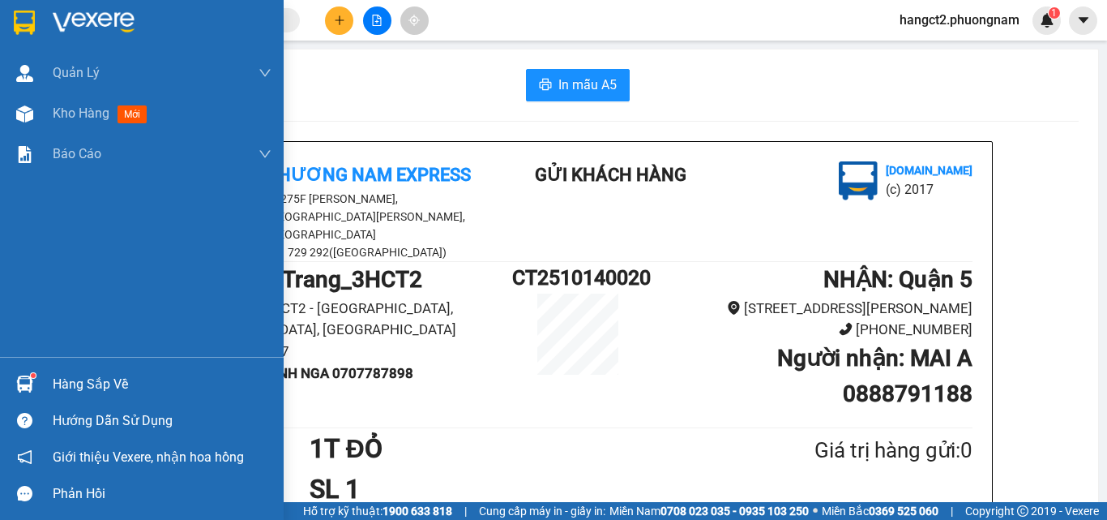
drag, startPoint x: 55, startPoint y: 129, endPoint x: 306, endPoint y: 42, distance: 265.1
click at [57, 129] on div "Kho hàng mới" at bounding box center [162, 113] width 219 height 41
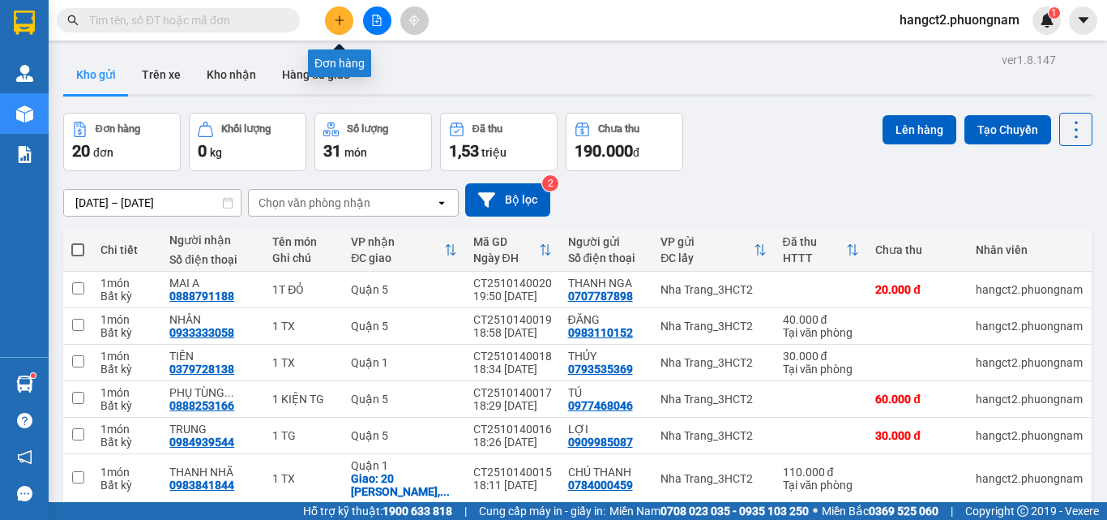
click at [332, 16] on button at bounding box center [339, 20] width 28 height 28
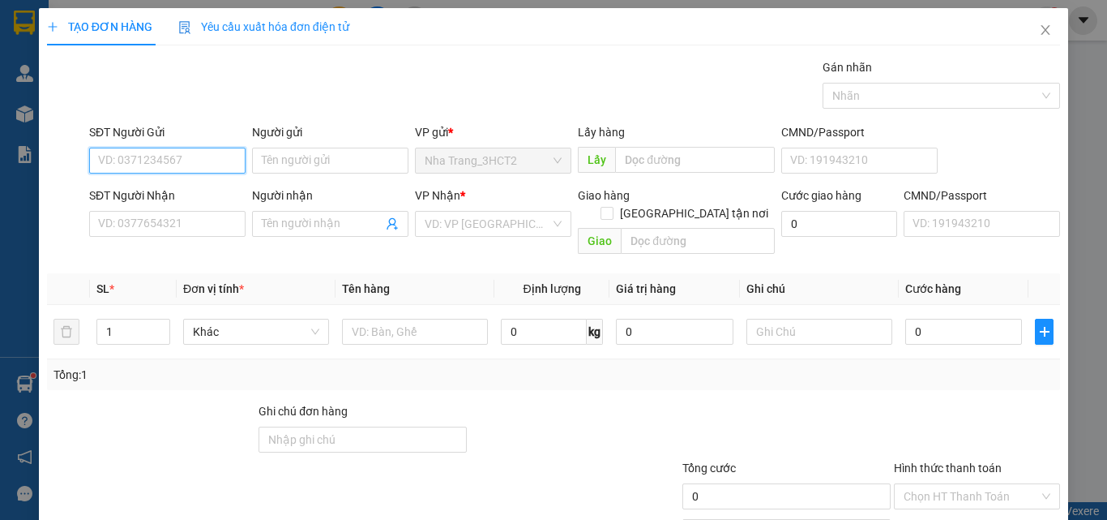
click at [156, 161] on input "SĐT Người Gửi" at bounding box center [167, 161] width 156 height 26
click at [165, 186] on div "0867751256 - [PERSON_NAME]" at bounding box center [178, 193] width 160 height 18
type input "0867751256"
type input "[PERSON_NAME]"
type input "0923352169"
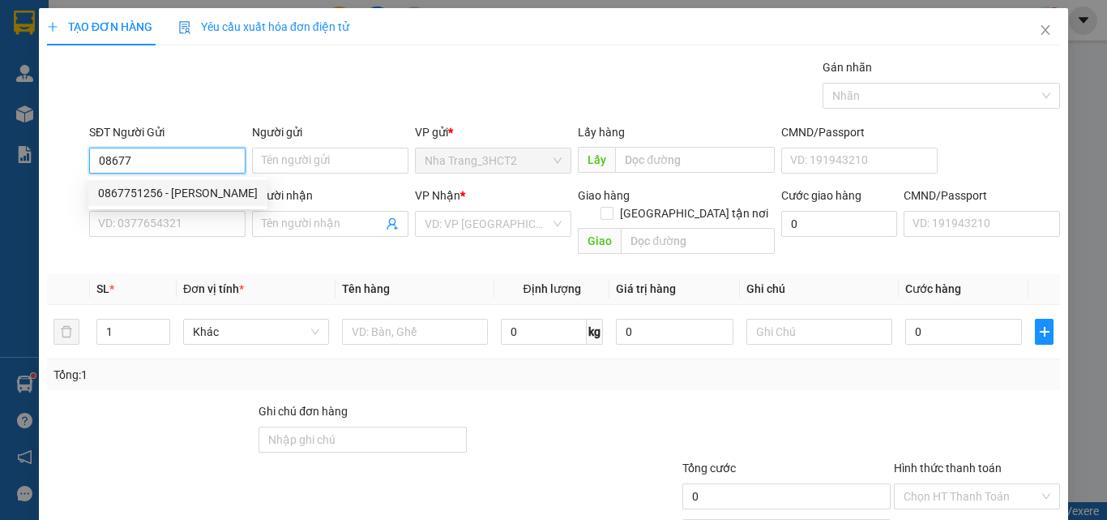
type input "SƠN"
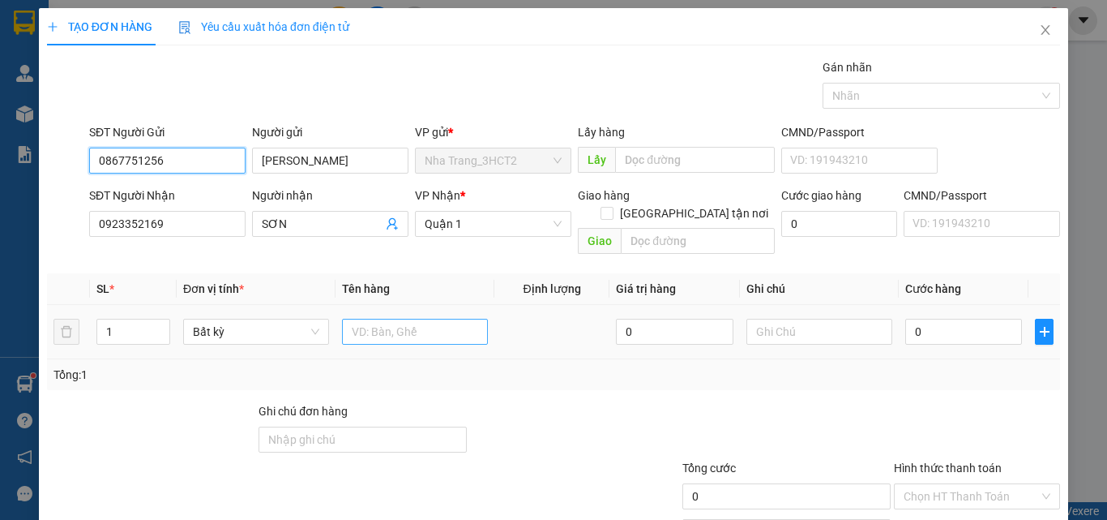
type input "0867751256"
click at [383, 319] on input "text" at bounding box center [415, 332] width 146 height 26
type input "1 HỘP BKV"
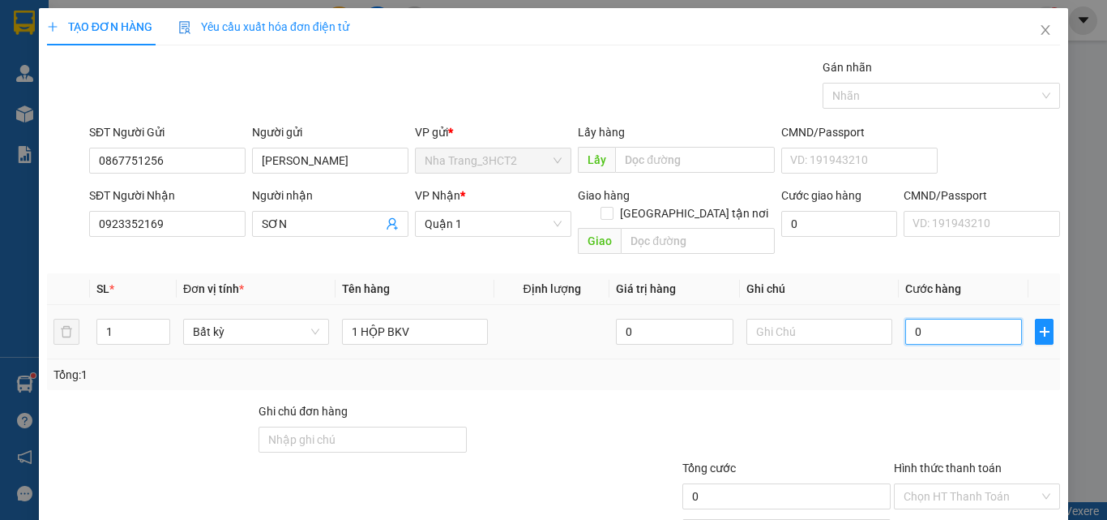
click at [950, 322] on input "0" at bounding box center [963, 332] width 117 height 26
type input "2"
type input "20"
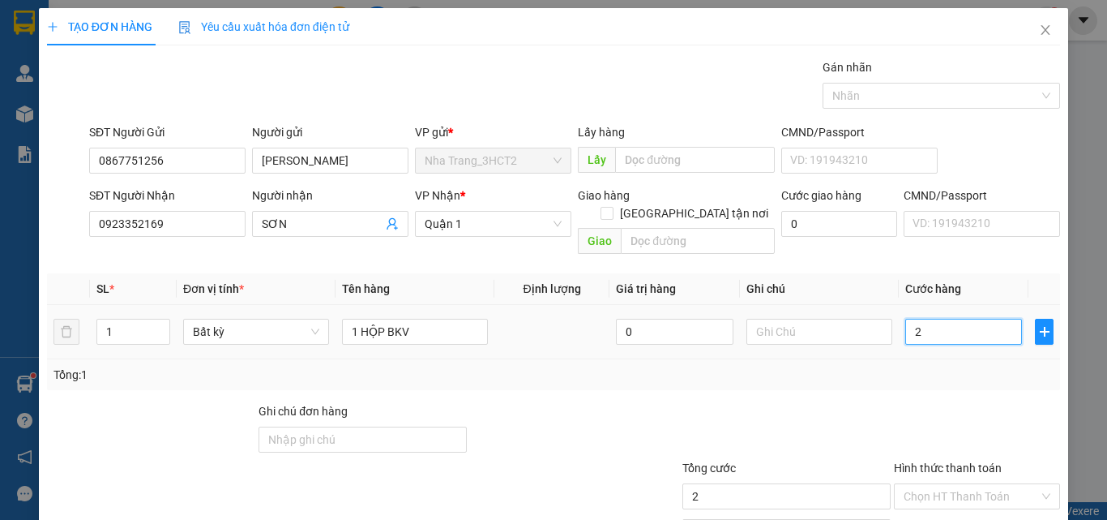
type input "20"
type input "20.000"
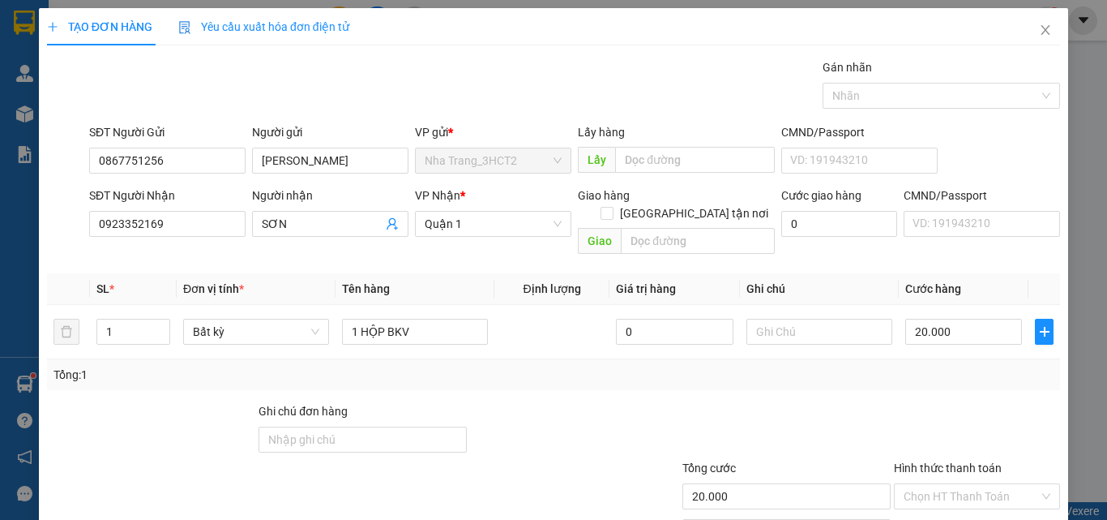
click at [879, 402] on div at bounding box center [787, 430] width 212 height 57
click at [924, 484] on input "Hình thức thanh toán" at bounding box center [971, 496] width 135 height 24
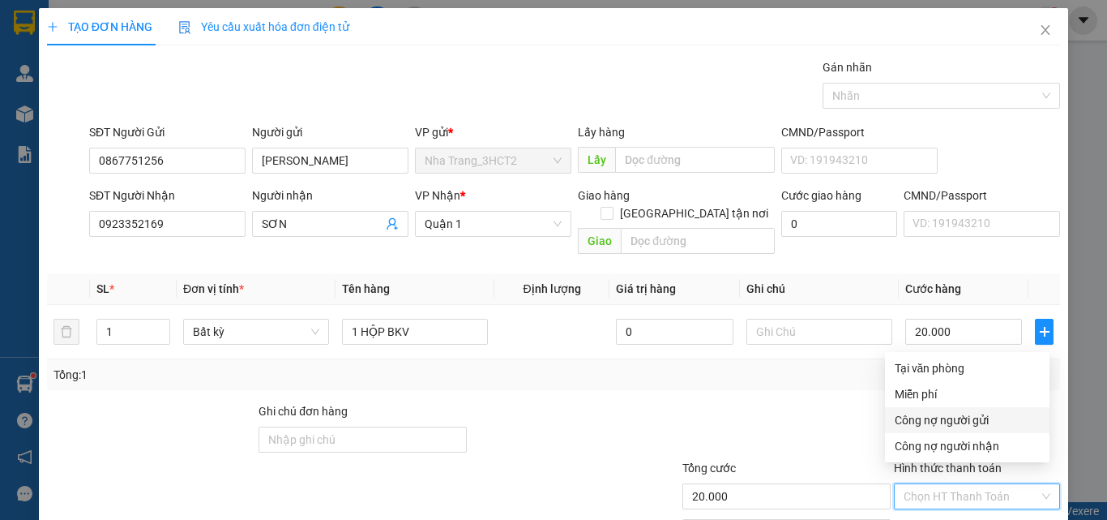
click at [796, 402] on div at bounding box center [787, 430] width 212 height 57
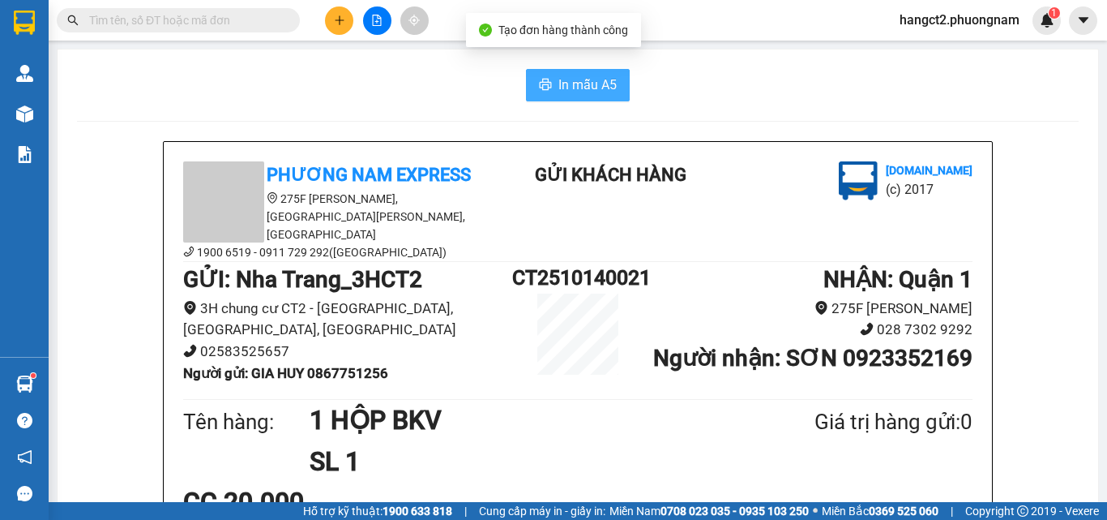
click at [559, 85] on span "In mẫu A5" at bounding box center [588, 85] width 58 height 20
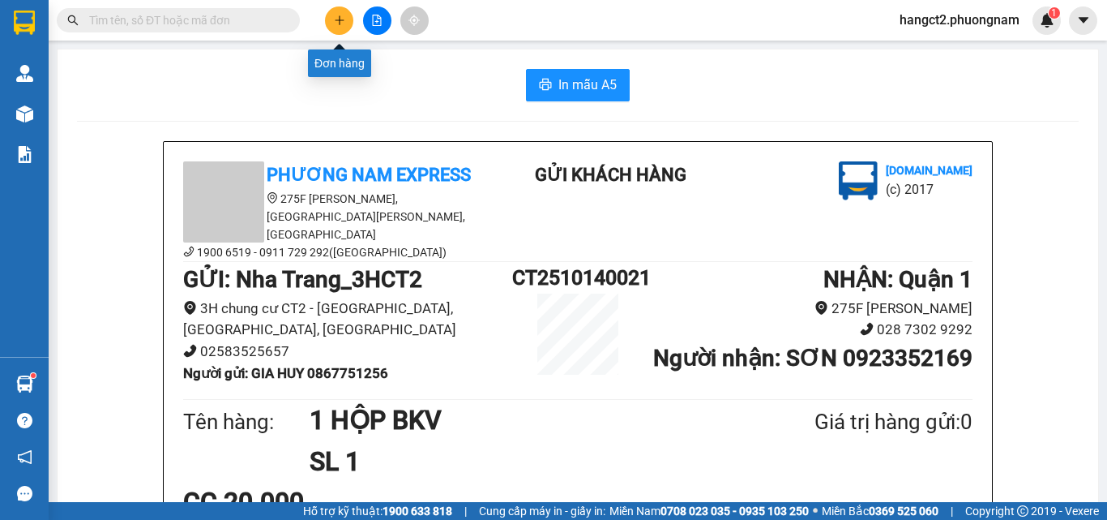
click at [340, 25] on icon "plus" at bounding box center [339, 20] width 11 height 11
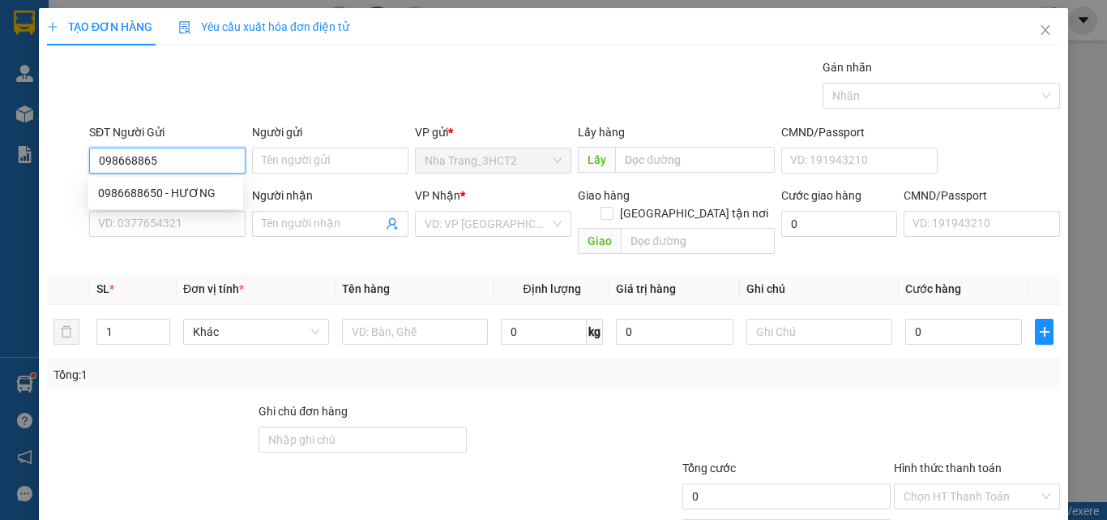
type input "0986688650"
click at [145, 196] on div "0986688650 - HƯƠNG" at bounding box center [165, 193] width 135 height 18
type input "HƯƠNG"
type input "0931153727"
type input "GIANG"
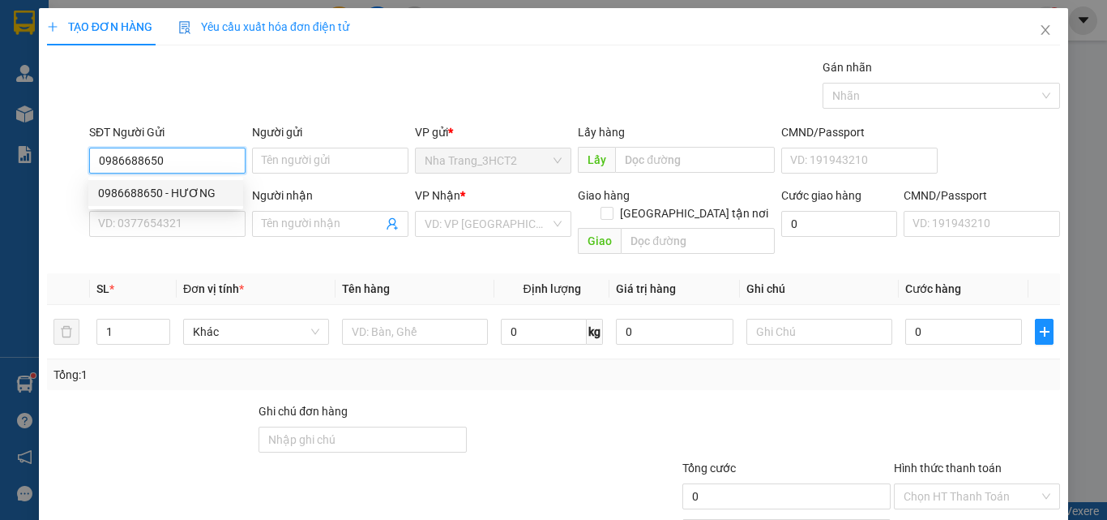
checkbox input "true"
type input "GTN 70K ) R4-52 ĐƯỜNG SỐ 2 , [GEOGRAPHIC_DATA] , [GEOGRAPHIC_DATA] , [GEOGRAPHI…"
type input "70.000"
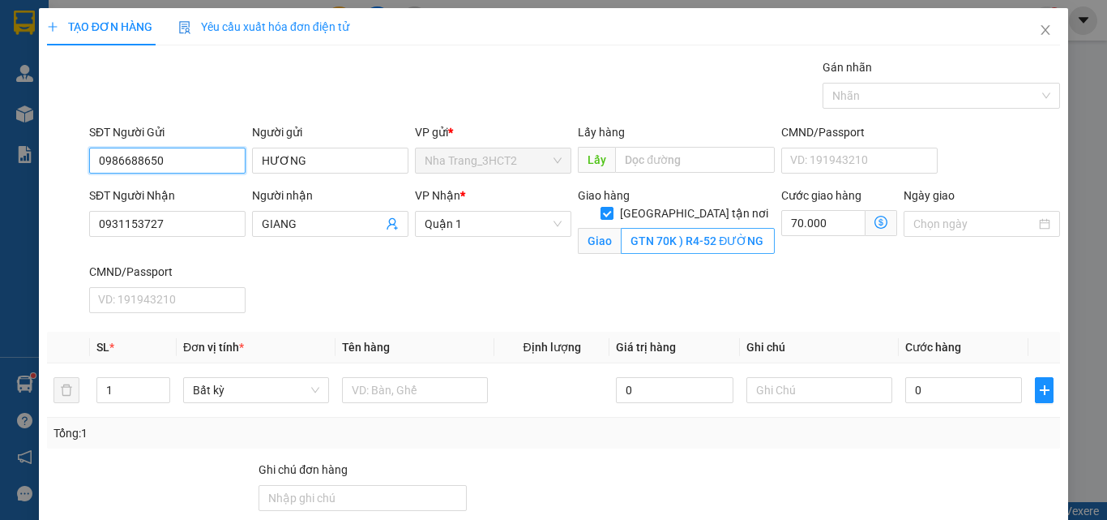
type input "0986688650"
click at [709, 228] on input "GTN 70K ) R4-52 ĐƯỜNG SỐ 2 , [GEOGRAPHIC_DATA] , [GEOGRAPHIC_DATA] , [GEOGRAPHI…" at bounding box center [698, 241] width 154 height 26
click at [678, 228] on input "GTN 70K ) R4-52 ĐƯỜNG SỐ 2 , [GEOGRAPHIC_DATA] , [GEOGRAPHIC_DATA] , [GEOGRAPHI…" at bounding box center [698, 241] width 154 height 26
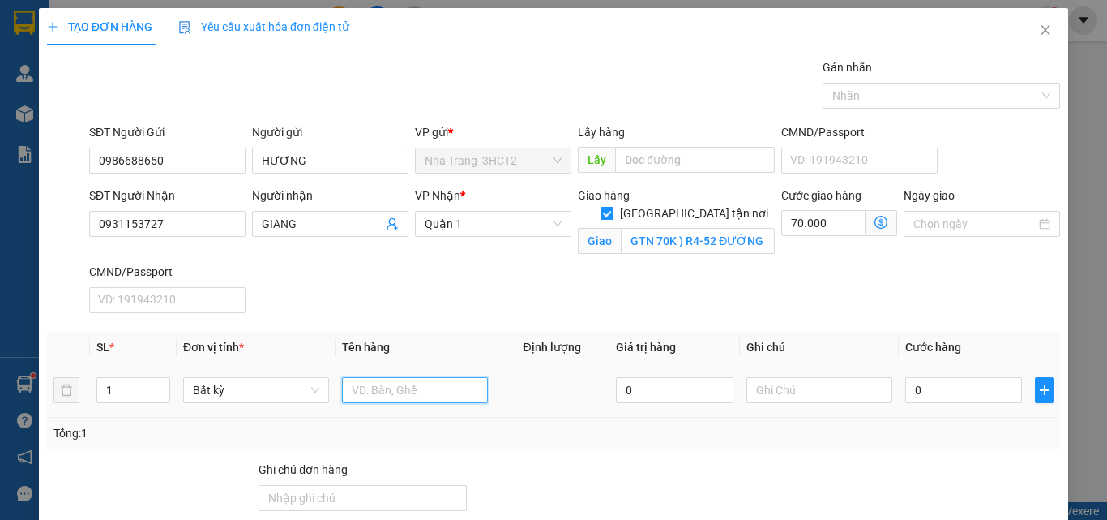
click at [434, 391] on input "text" at bounding box center [415, 390] width 146 height 26
type input "1 HỘP"
click at [948, 399] on input "0" at bounding box center [963, 390] width 117 height 26
type input "2"
type input "70.002"
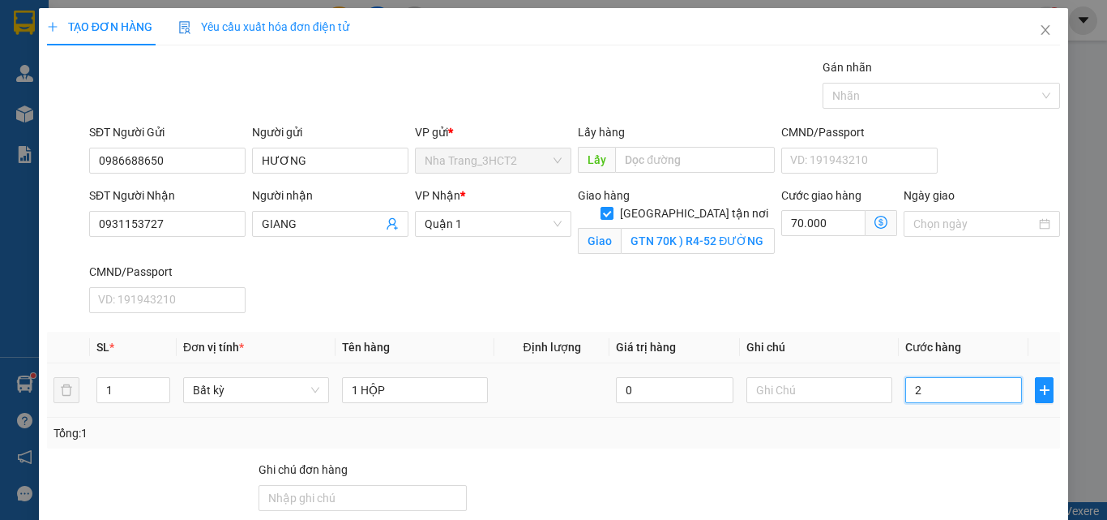
type input "70.002"
type input "20"
type input "70.020"
type input "20.000"
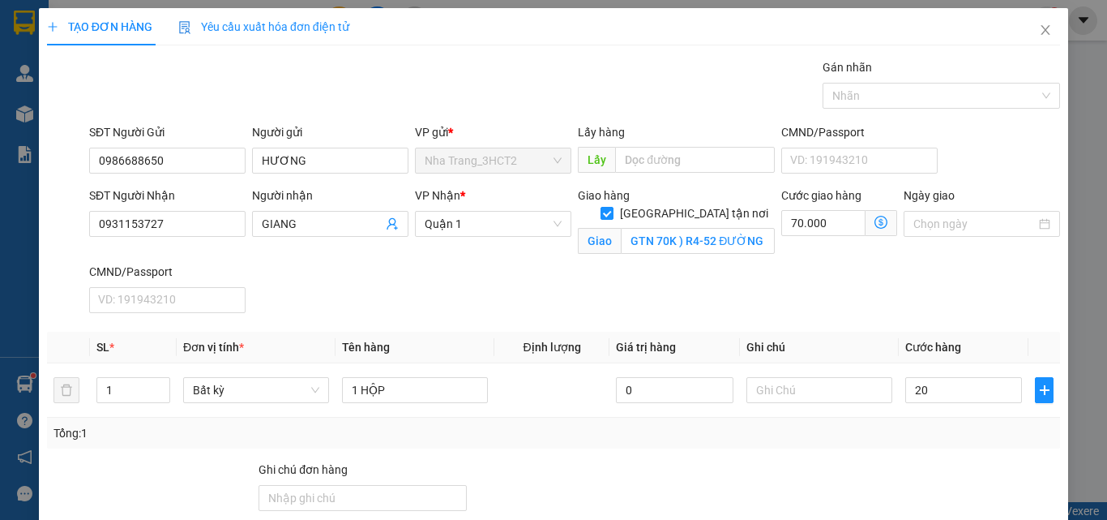
type input "90.000"
click at [746, 291] on div "SĐT Người Nhận 0931153727 Người nhận GIANG VP Nhận * [GEOGRAPHIC_DATA] tận nơi …" at bounding box center [575, 252] width 978 height 133
click at [918, 435] on div "Tại văn phòng" at bounding box center [967, 444] width 145 height 18
type input "0"
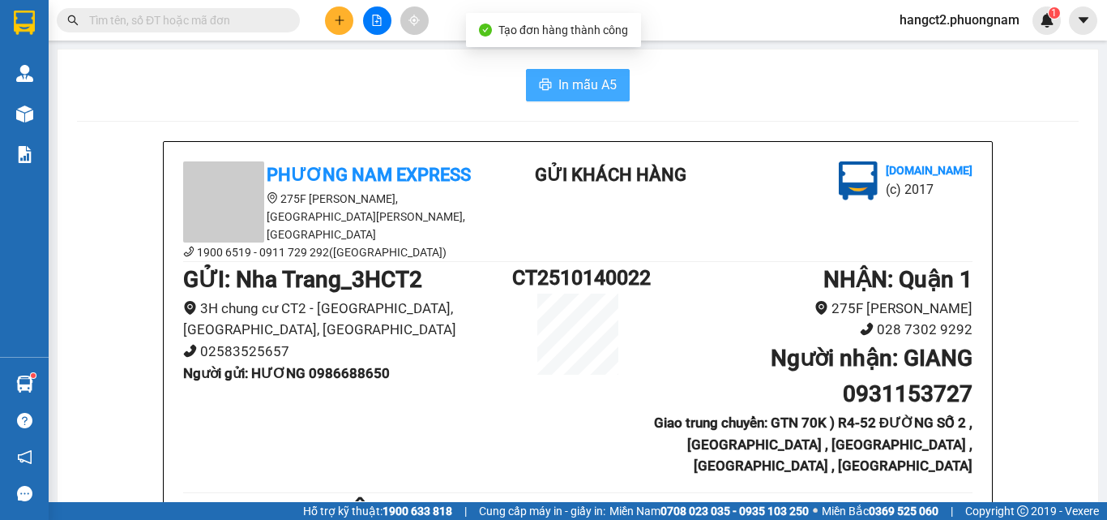
click at [565, 71] on button "In mẫu A5" at bounding box center [578, 85] width 104 height 32
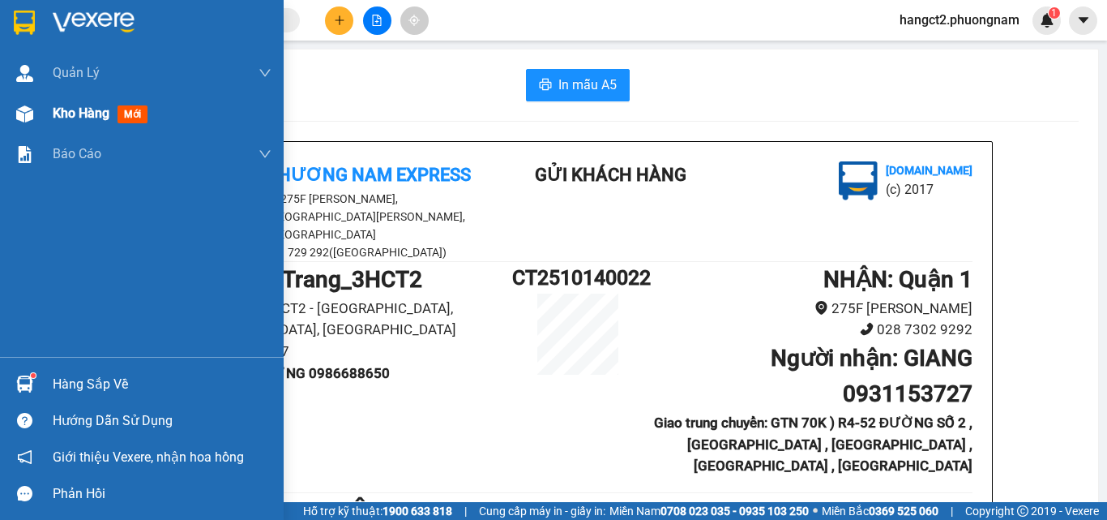
click at [66, 113] on span "Kho hàng" at bounding box center [81, 112] width 57 height 15
